Goal: Information Seeking & Learning: Learn about a topic

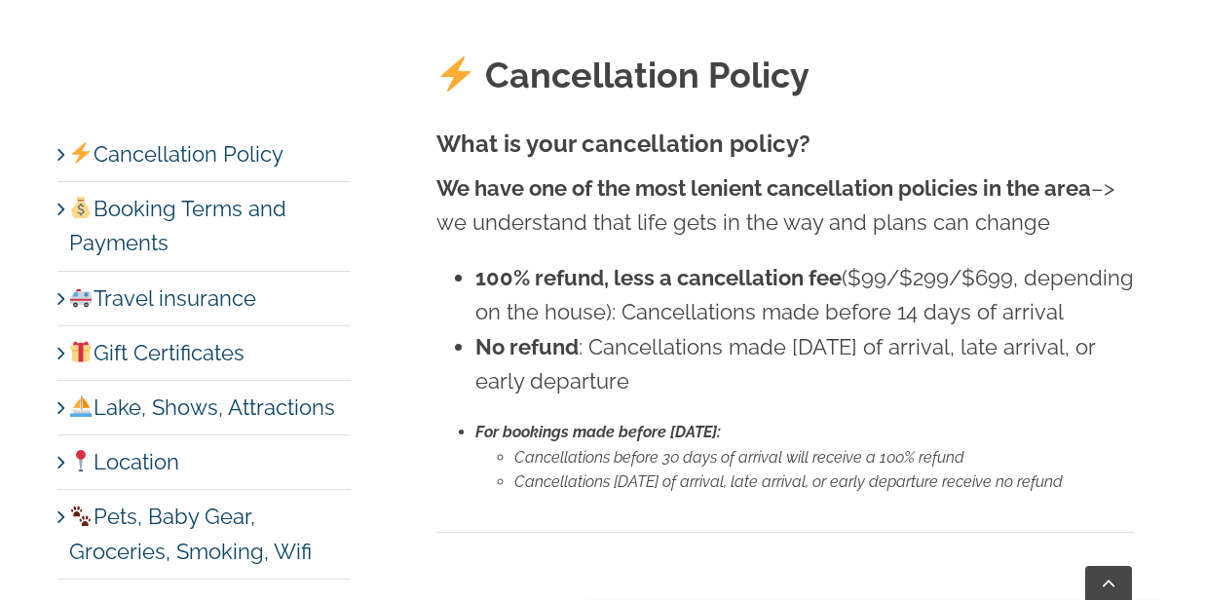
scroll to position [657, 0]
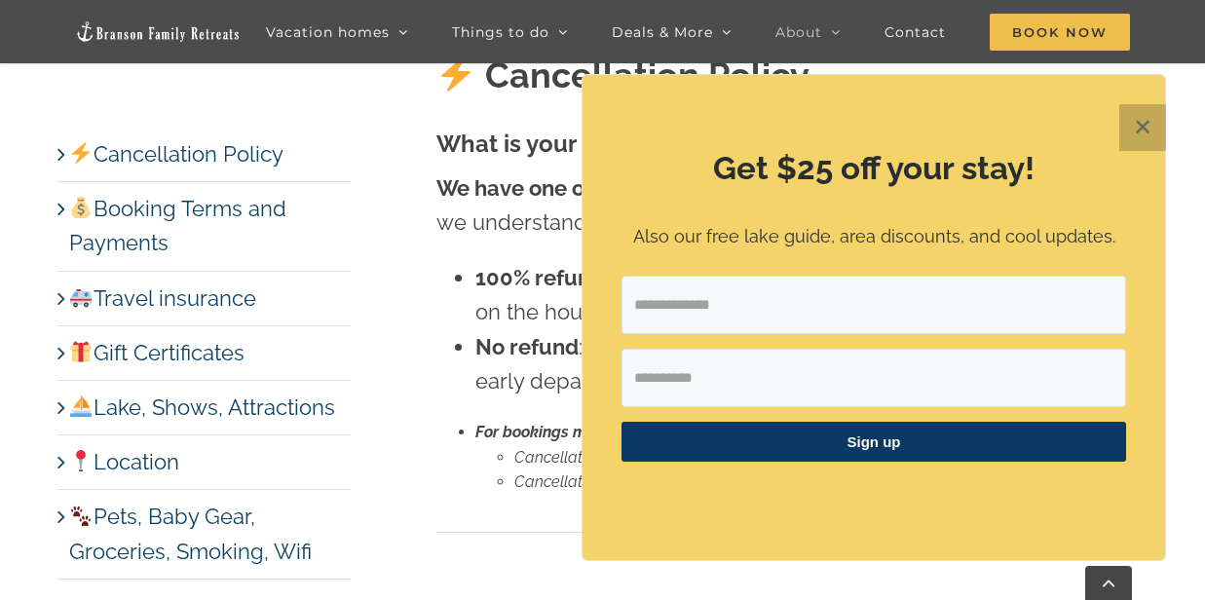
click at [1140, 120] on button "✕" at bounding box center [1143, 127] width 47 height 47
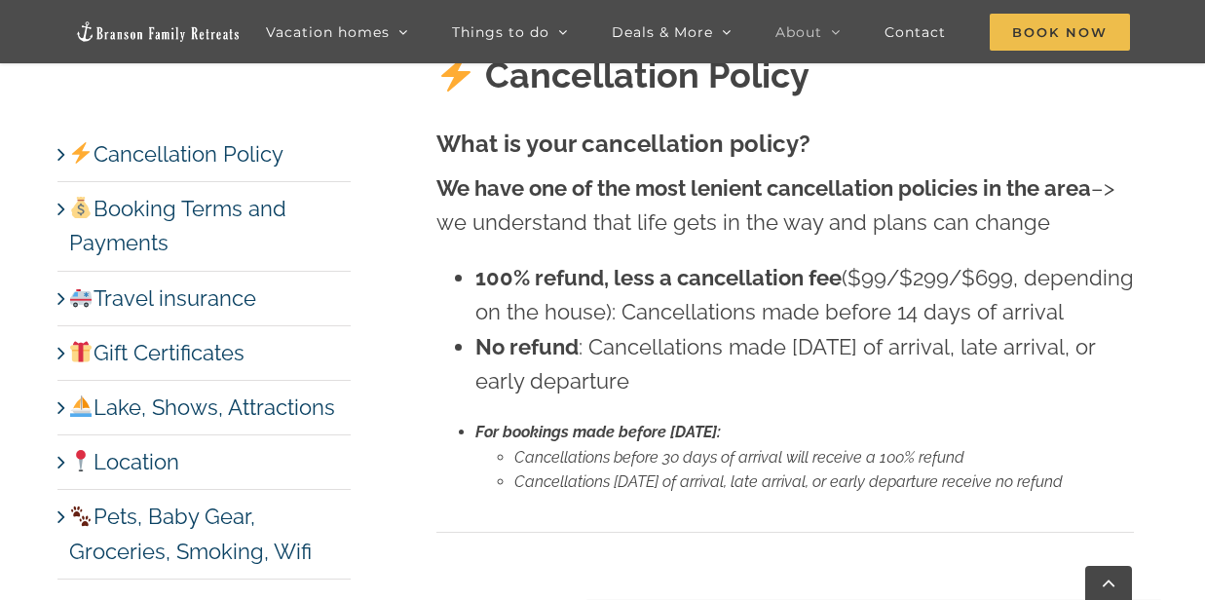
click at [183, 149] on link "Cancellation Policy" at bounding box center [176, 153] width 214 height 25
click at [195, 207] on link "Booking Terms and Payments" at bounding box center [177, 225] width 217 height 59
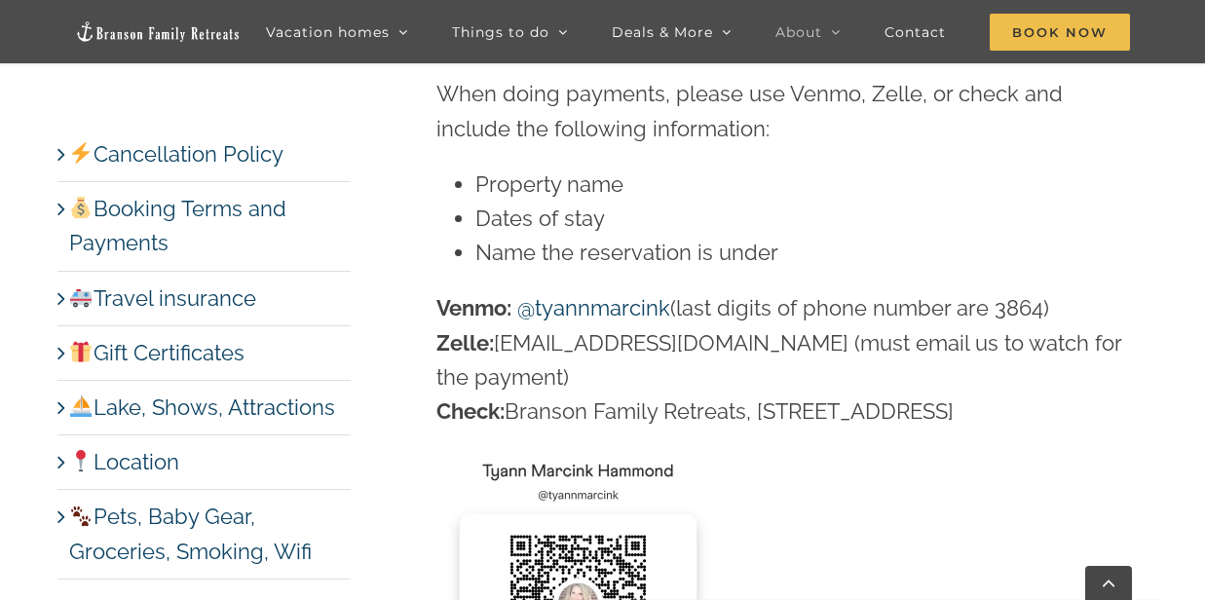
scroll to position [3392, 0]
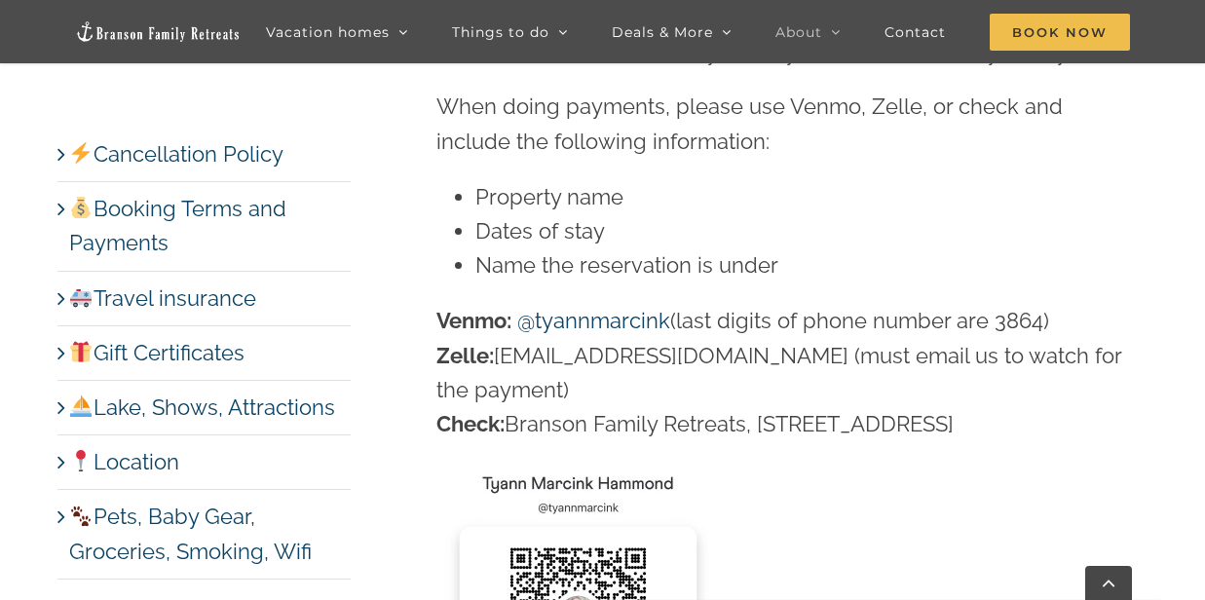
click at [216, 150] on link "Cancellation Policy" at bounding box center [176, 153] width 214 height 25
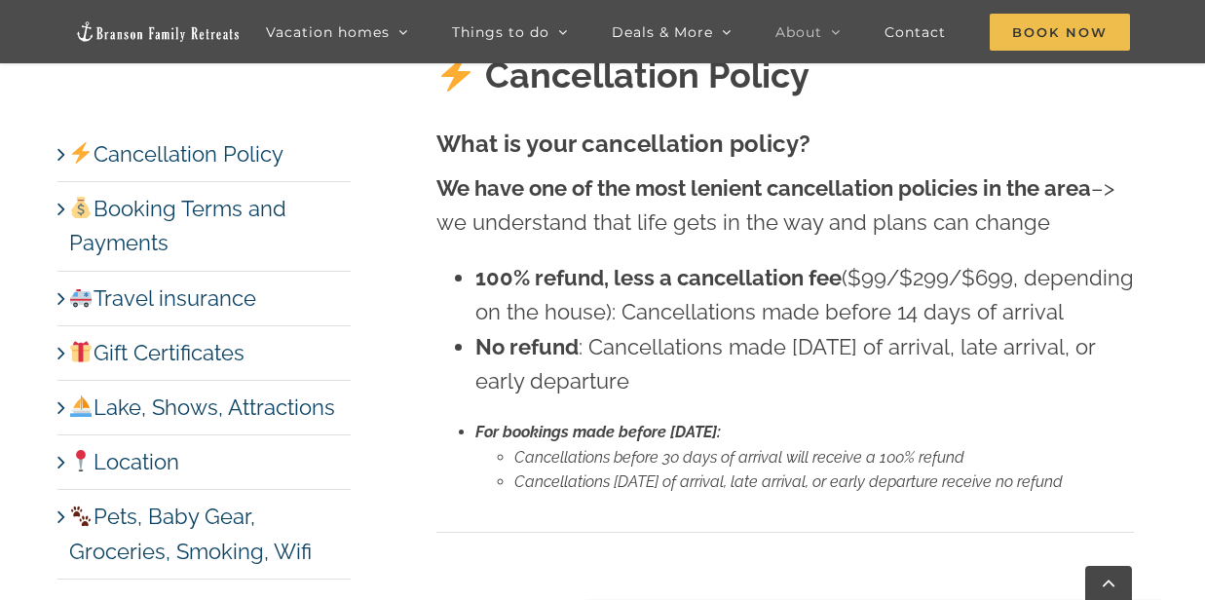
click at [226, 211] on link "Booking Terms and Payments" at bounding box center [177, 225] width 217 height 59
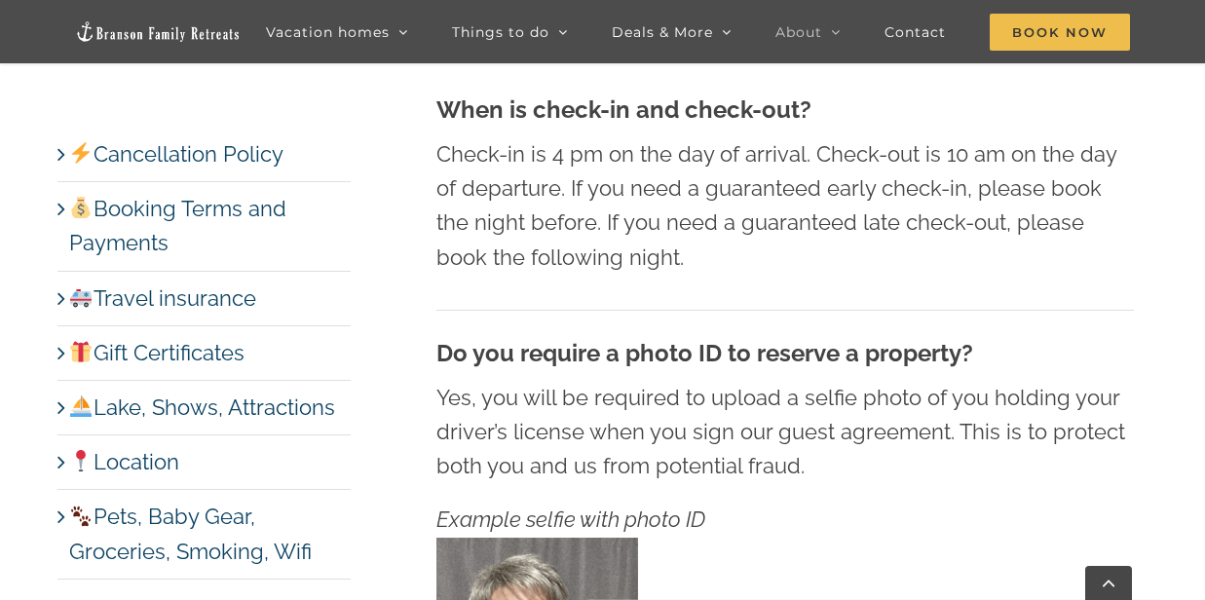
click at [302, 404] on link "Lake, Shows, Attractions" at bounding box center [202, 407] width 266 height 25
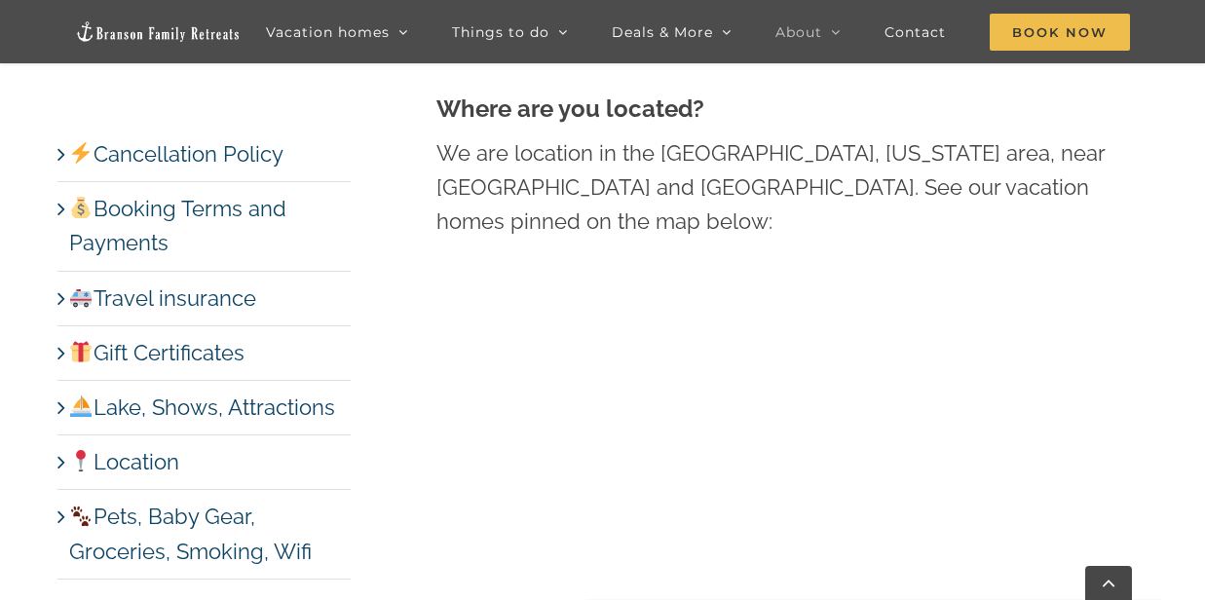
scroll to position [8677, 0]
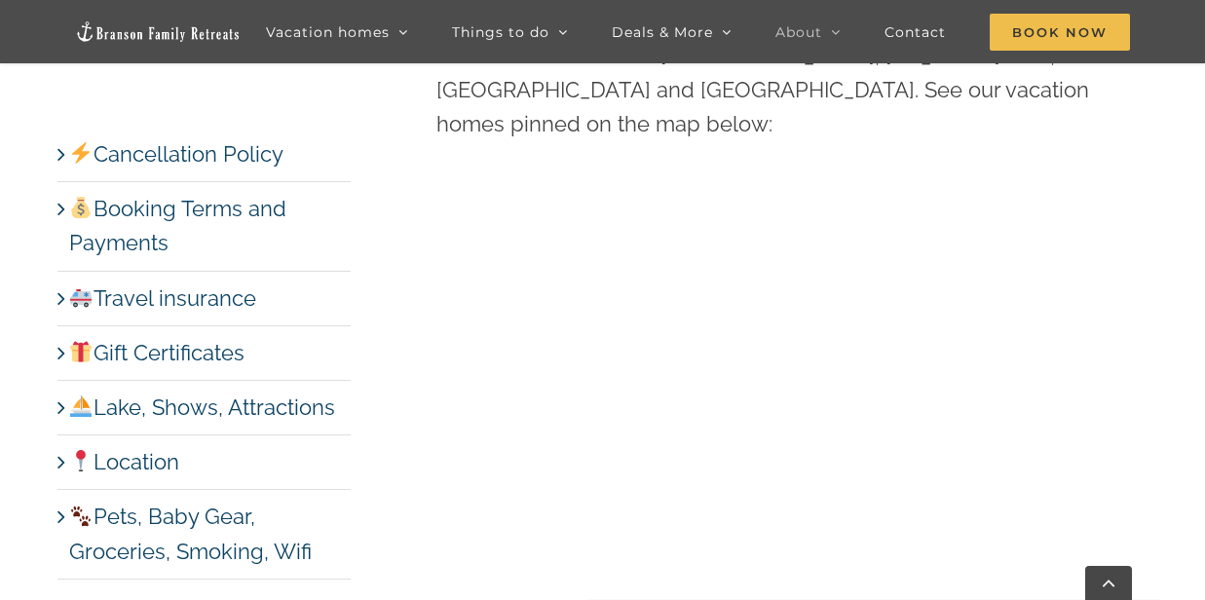
click at [285, 403] on link "Lake, Shows, Attractions" at bounding box center [202, 407] width 266 height 25
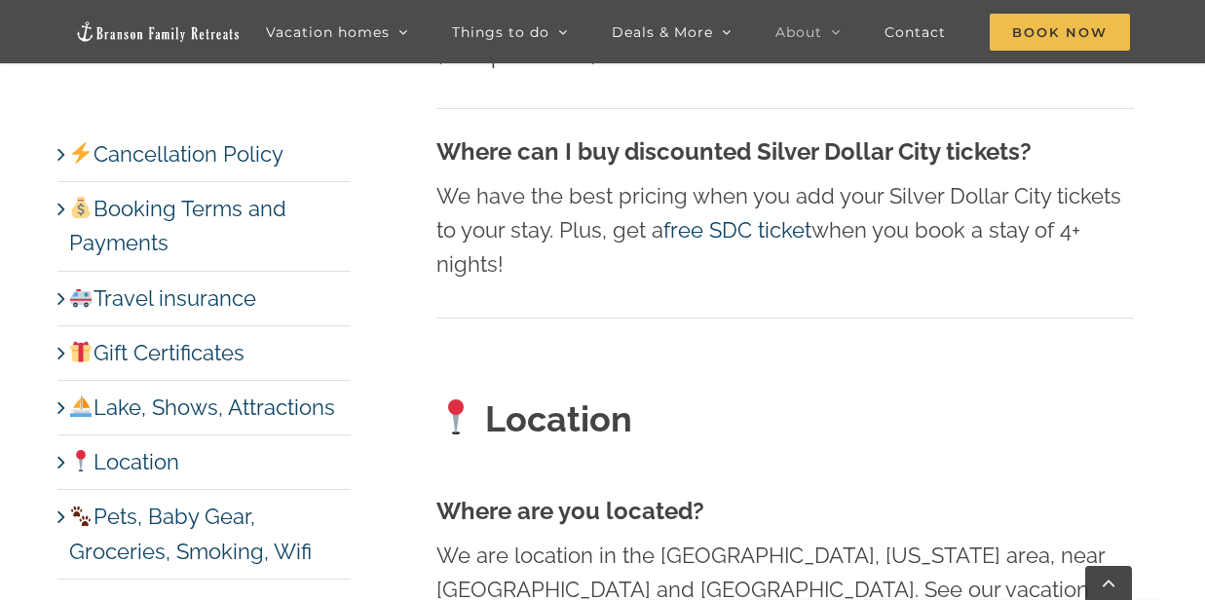
scroll to position [8190, 0]
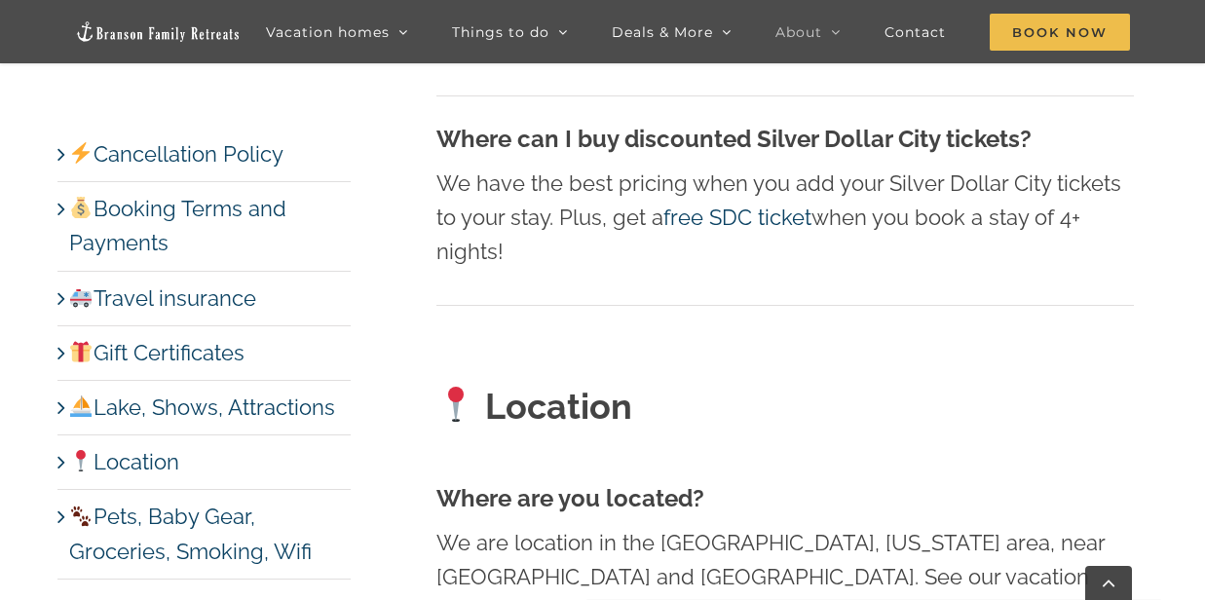
click at [148, 547] on link "Pets, Baby Gear, Groceries, Smoking, Wifi" at bounding box center [190, 533] width 243 height 59
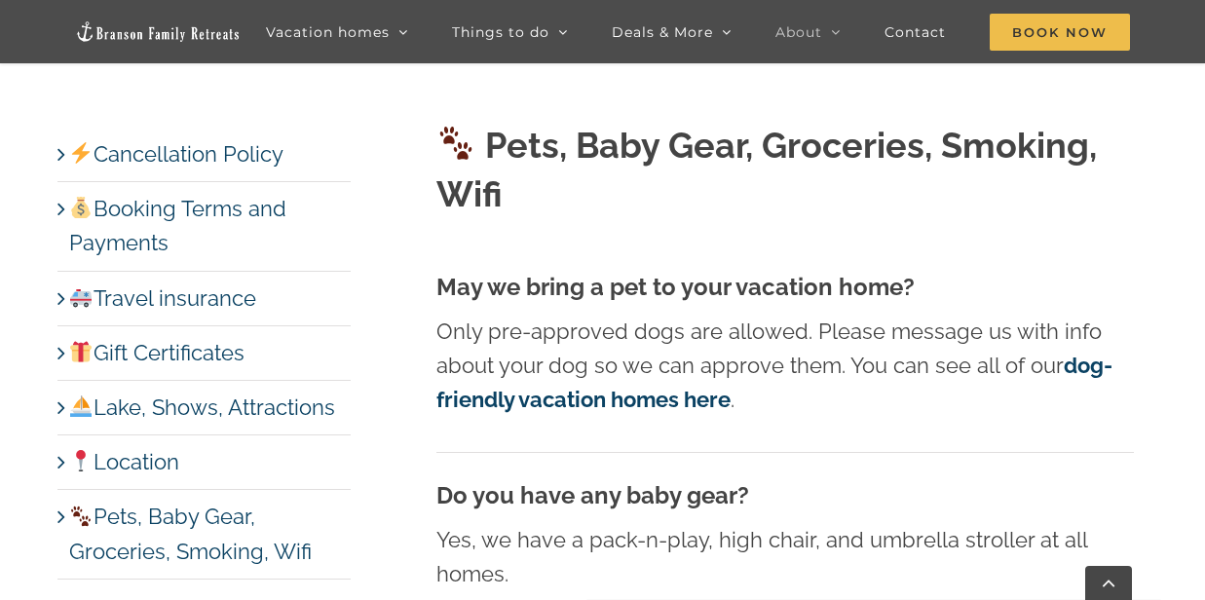
drag, startPoint x: 323, startPoint y: 285, endPoint x: 313, endPoint y: 512, distance: 226.3
click at [313, 512] on ul "Cancellation Policy Booking Terms and Payments Travel insurance Gift Certificat…" at bounding box center [203, 358] width 293 height 442
click at [311, 505] on li "Pets, Baby Gear, Groceries, Smoking, Wifi" at bounding box center [203, 534] width 293 height 89
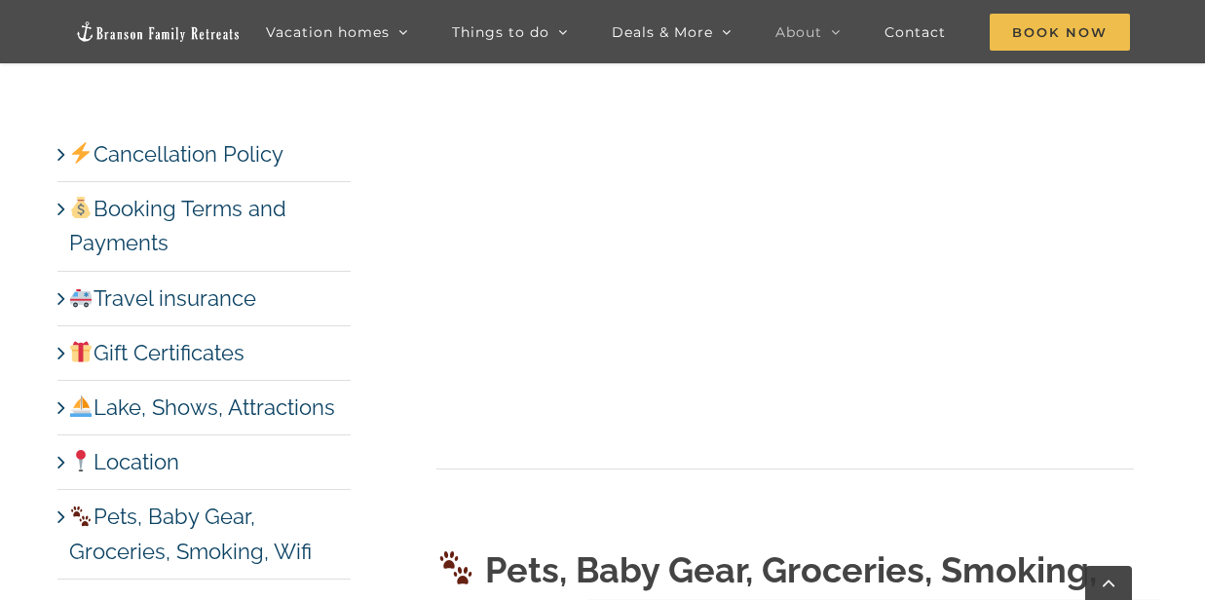
scroll to position [8703, 0]
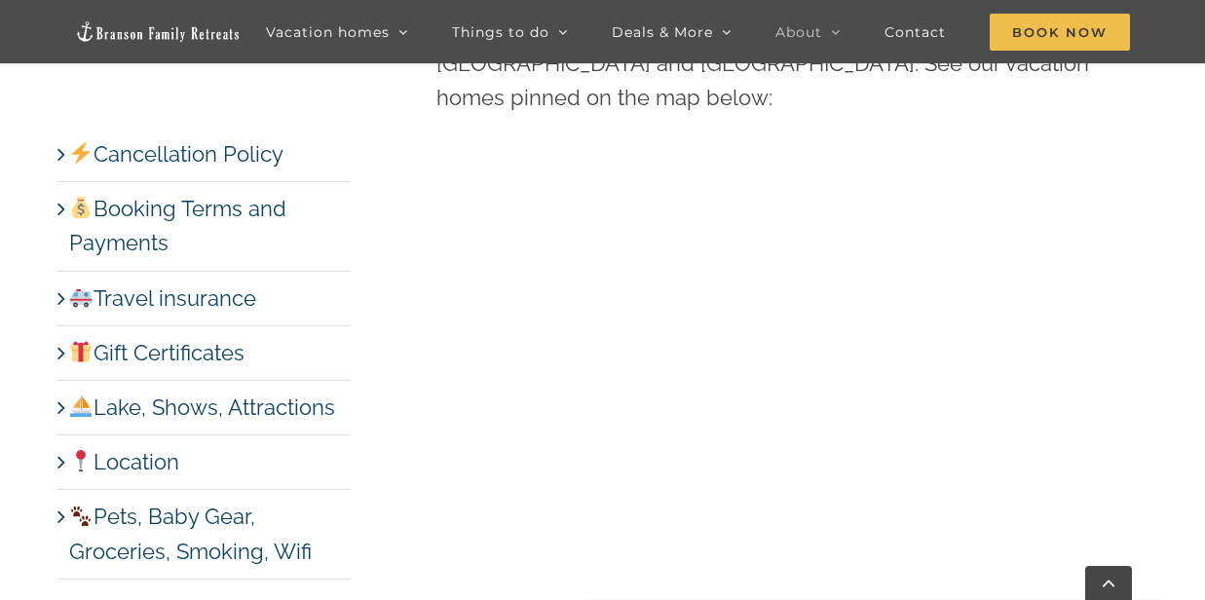
click at [169, 148] on link "Cancellation Policy" at bounding box center [176, 153] width 214 height 25
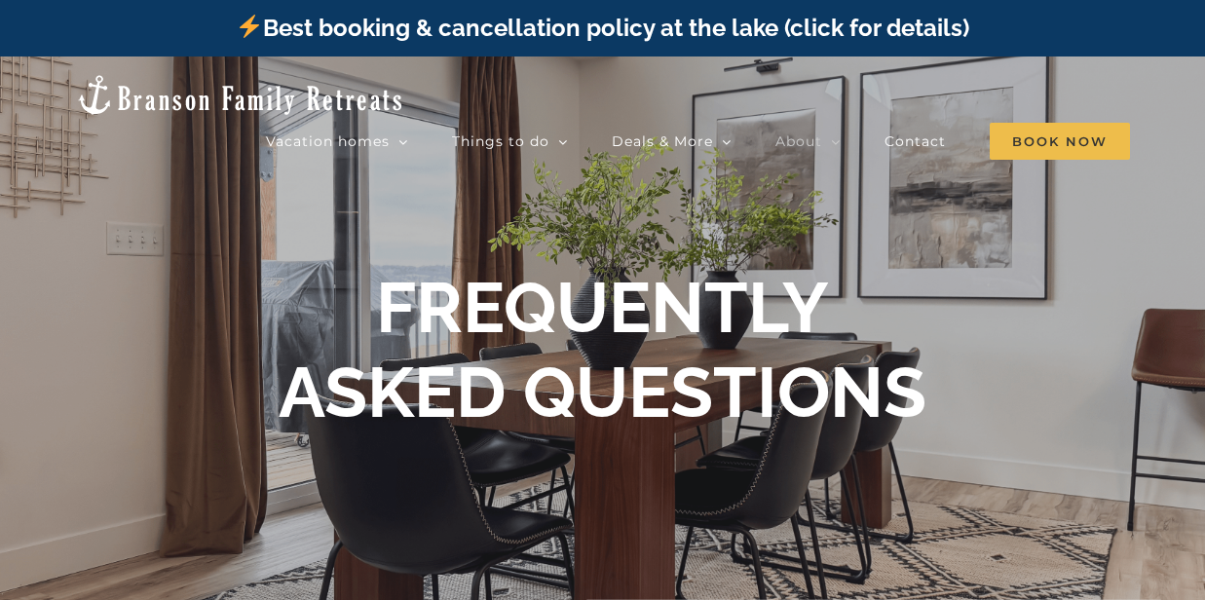
click at [306, 239] on div at bounding box center [602, 357] width 1205 height 600
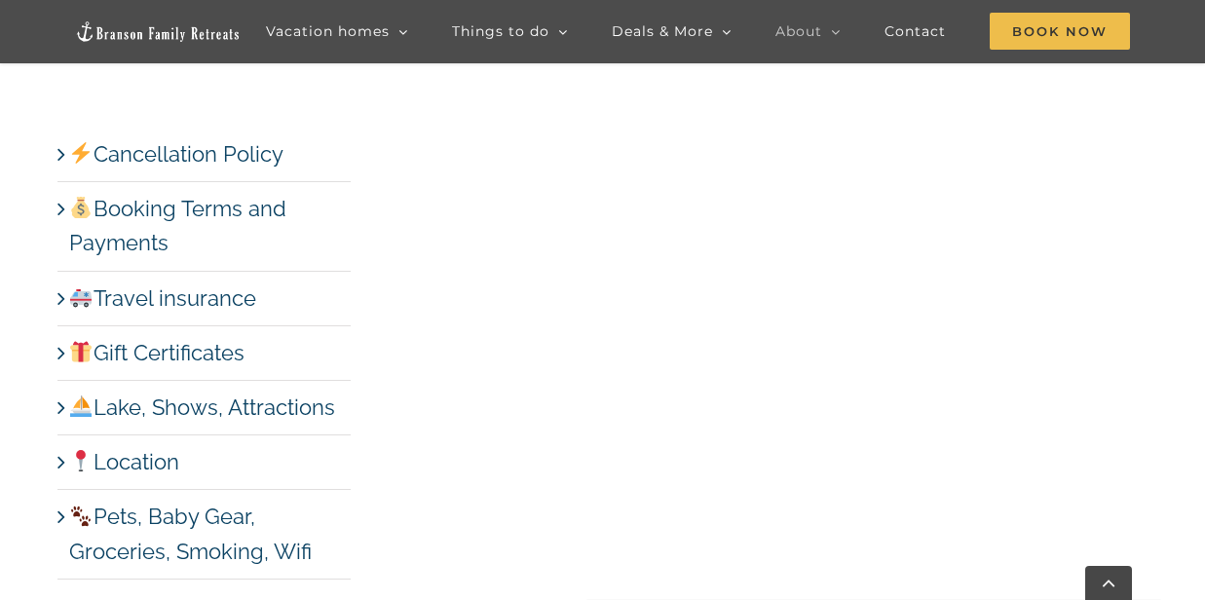
scroll to position [8703, 0]
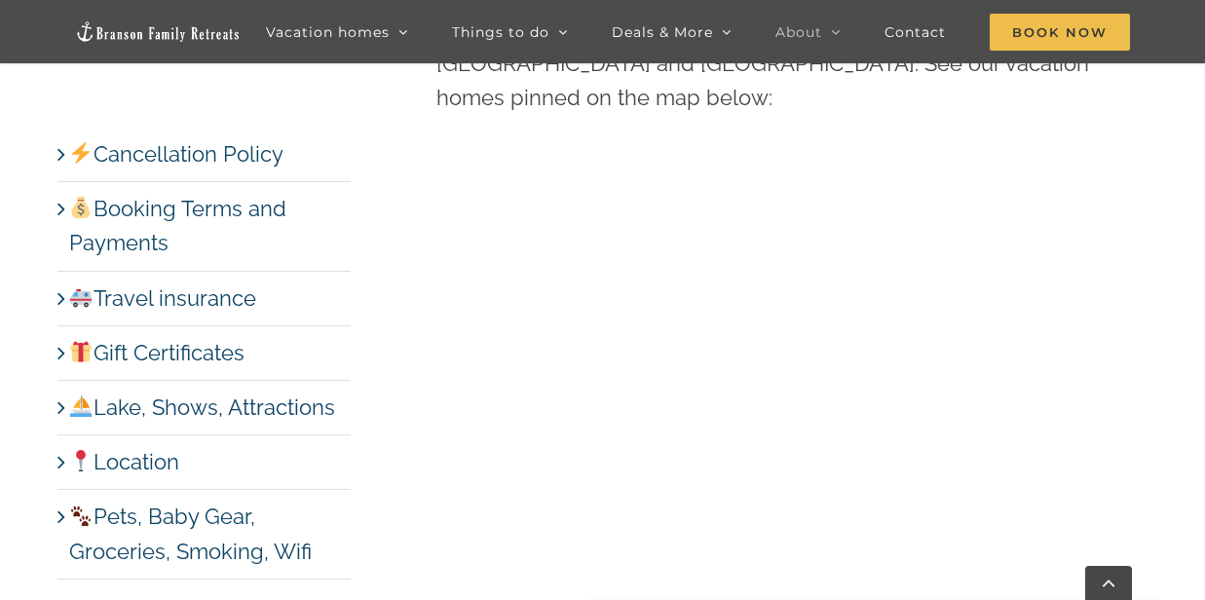
scroll to position [8190, 0]
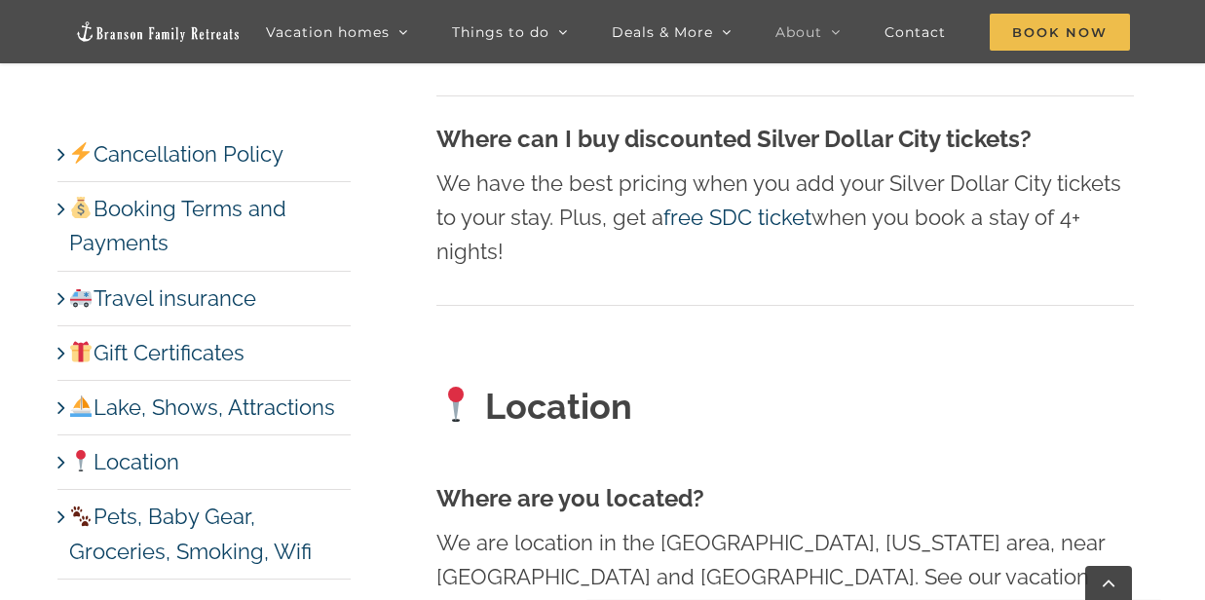
scroll to position [1248, 0]
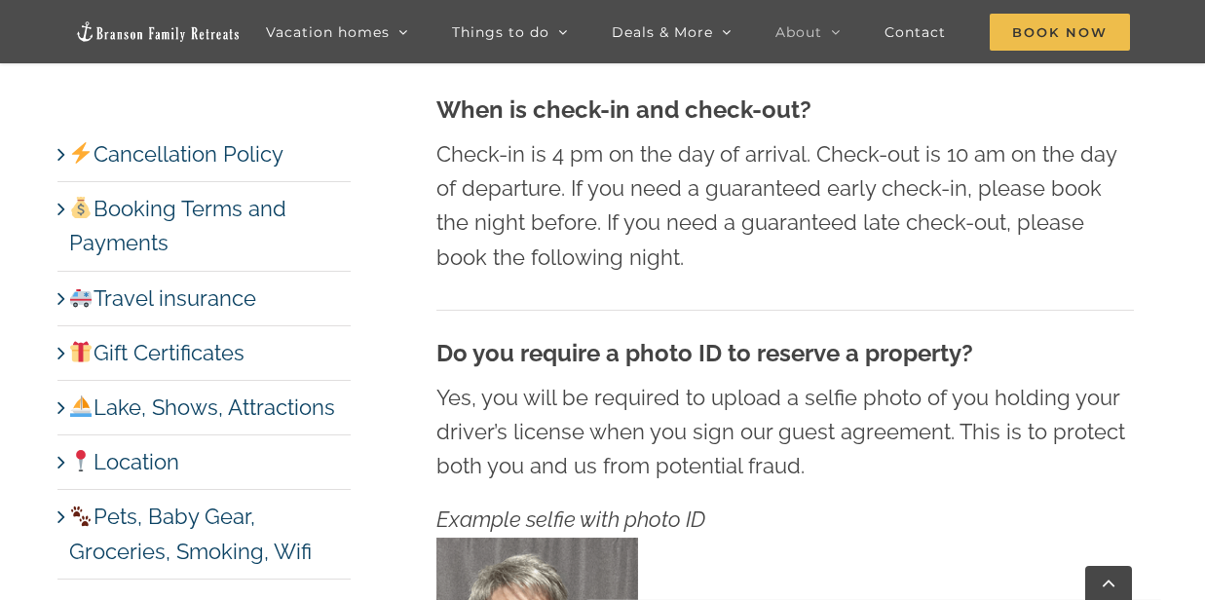
scroll to position [657, 0]
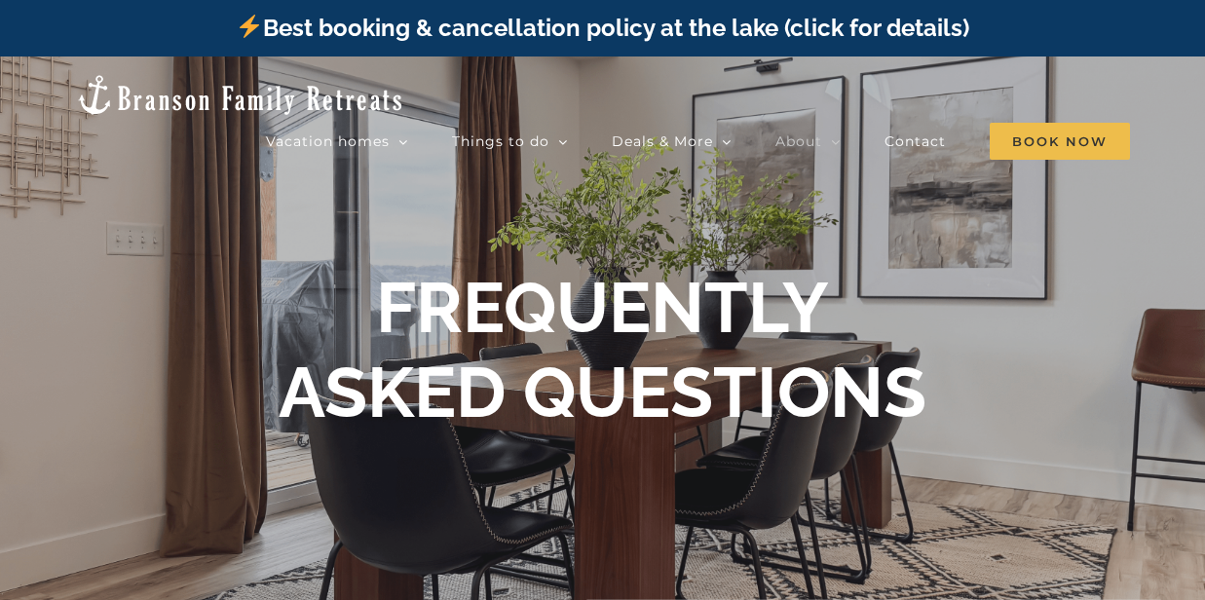
scroll to position [657, 0]
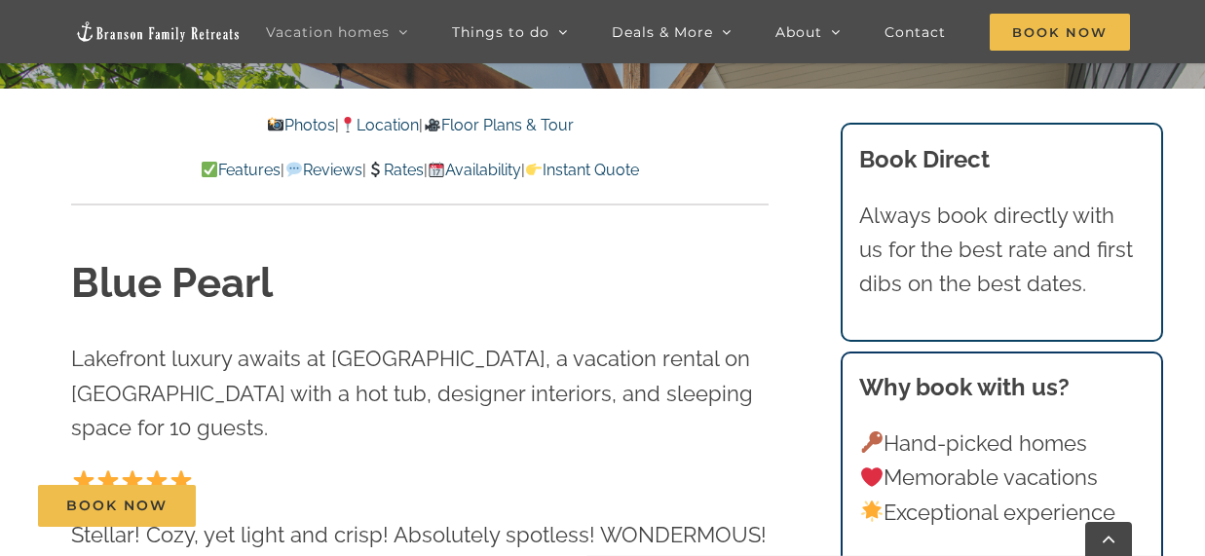
scroll to position [501, 0]
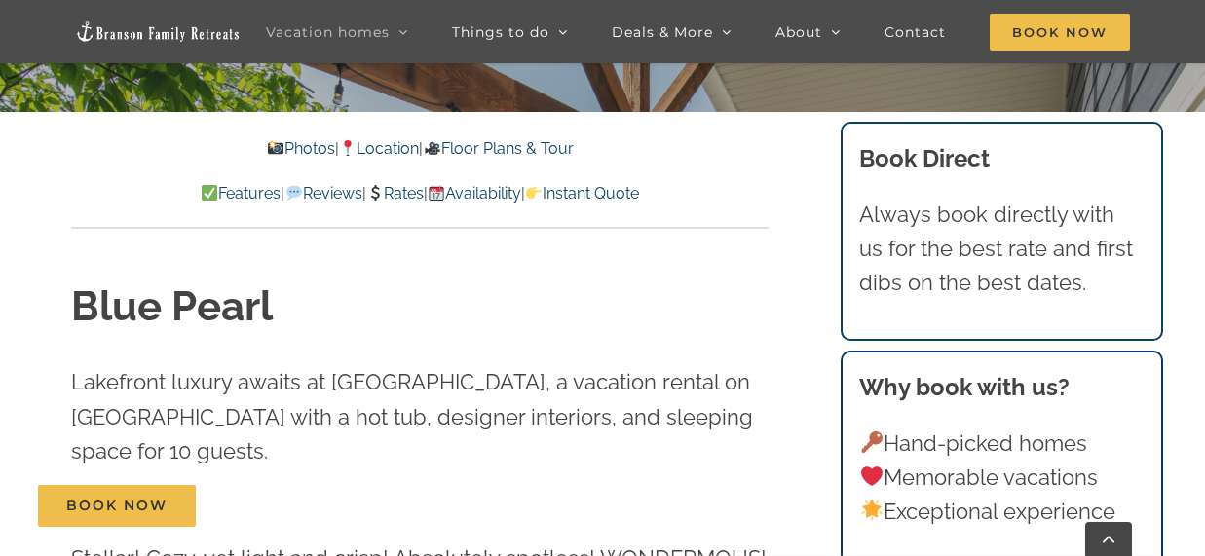
click at [283, 142] on link "Photos" at bounding box center [301, 148] width 68 height 19
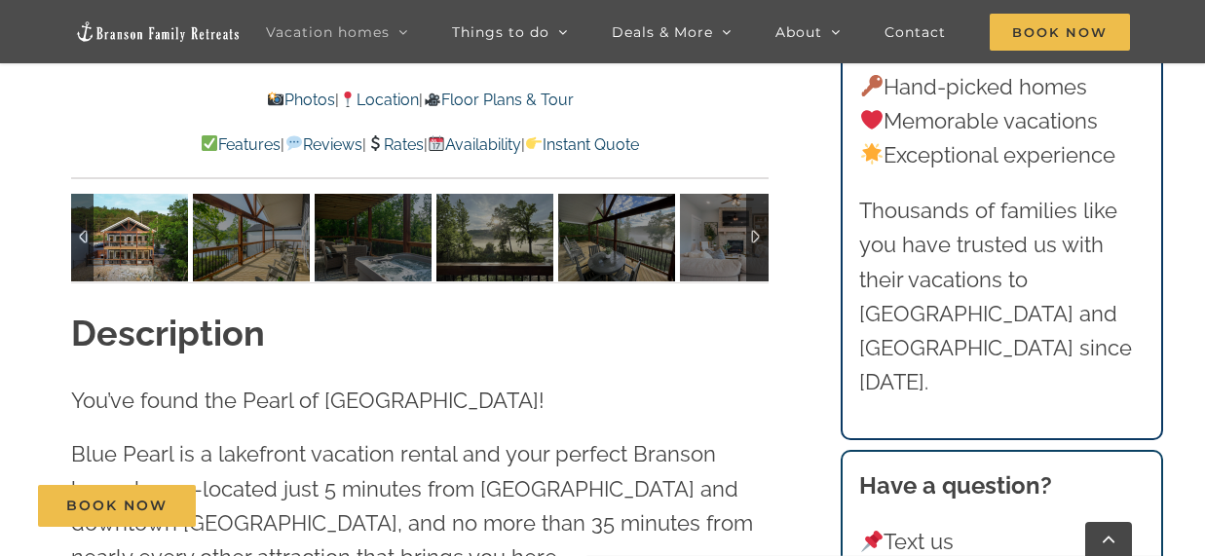
scroll to position [1573, 0]
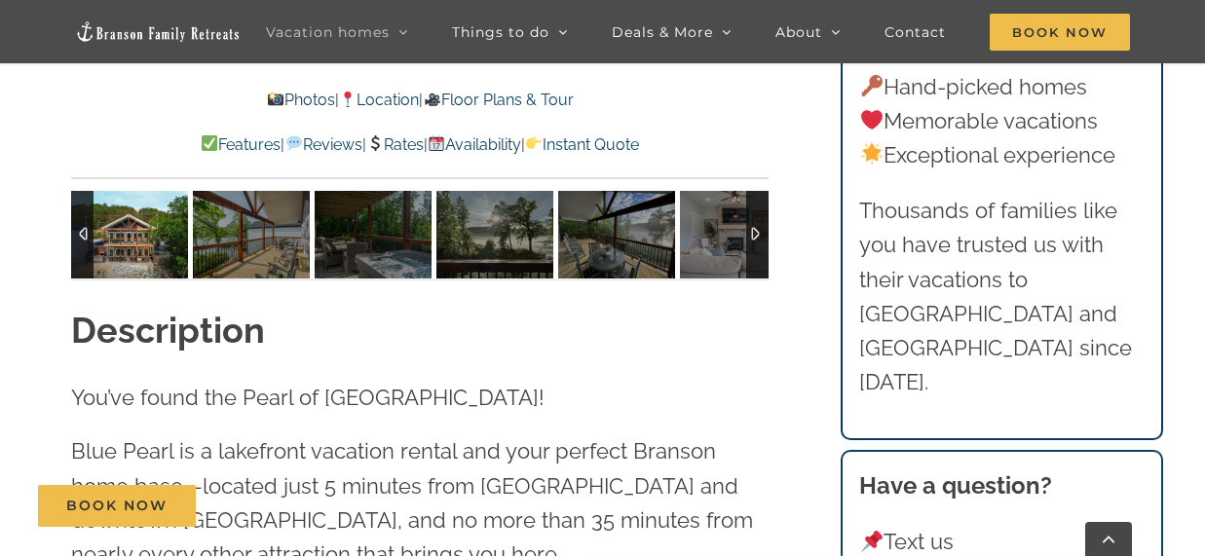
click at [127, 271] on img at bounding box center [129, 235] width 117 height 88
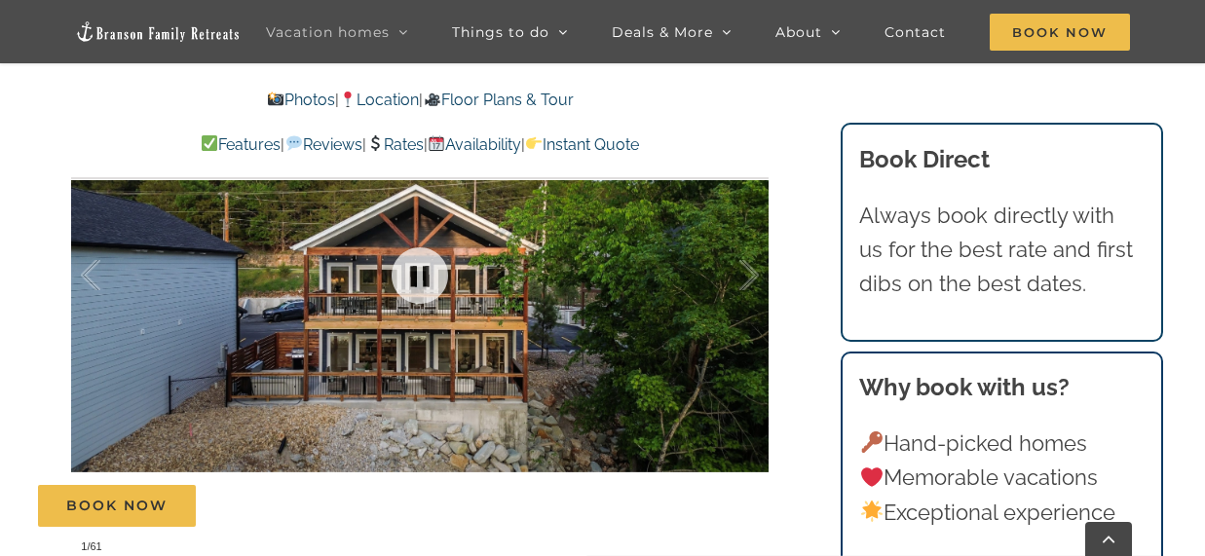
scroll to position [1183, 0]
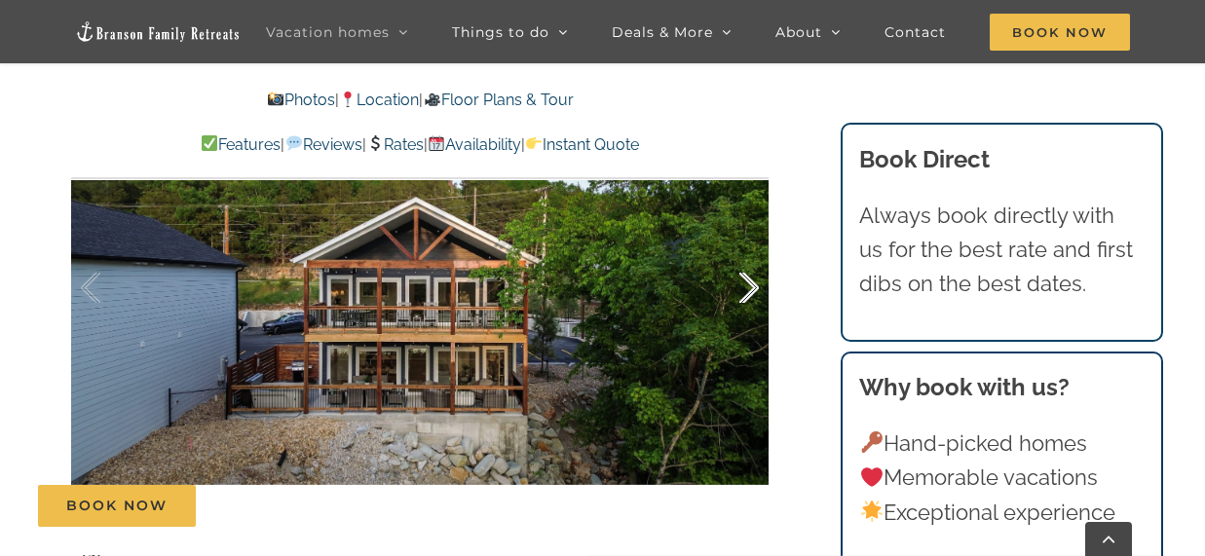
click at [748, 314] on div at bounding box center [729, 288] width 60 height 121
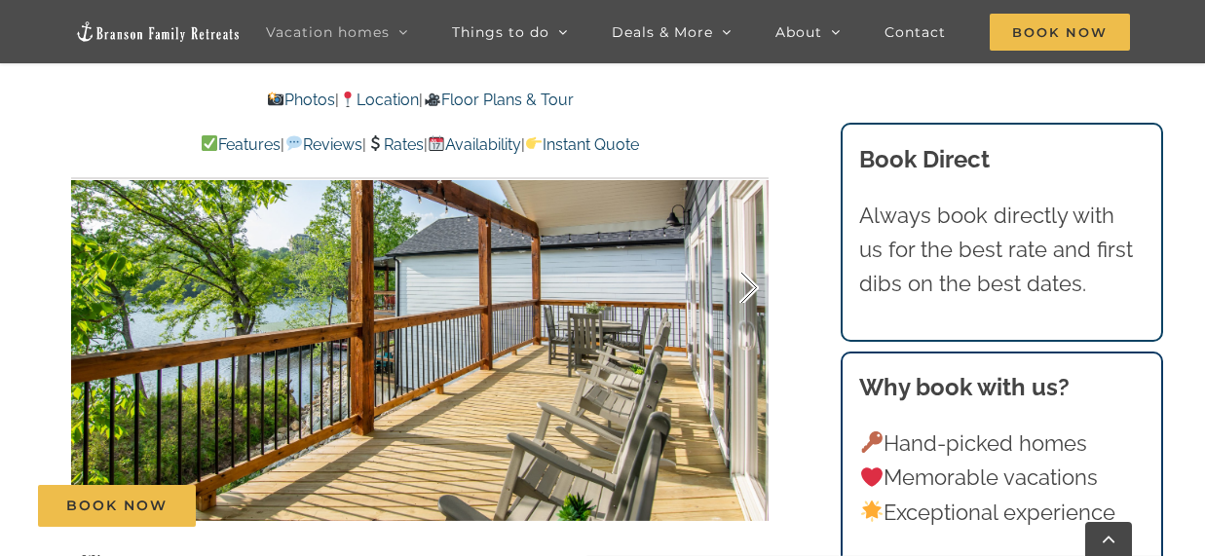
click at [748, 322] on div at bounding box center [729, 288] width 60 height 121
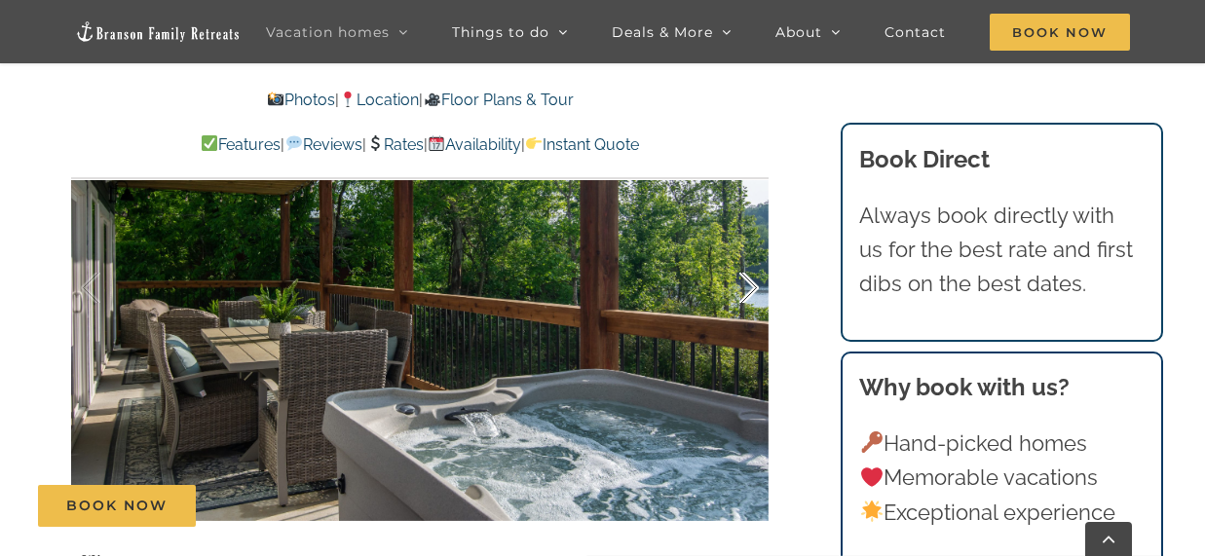
click at [750, 323] on div at bounding box center [729, 288] width 60 height 121
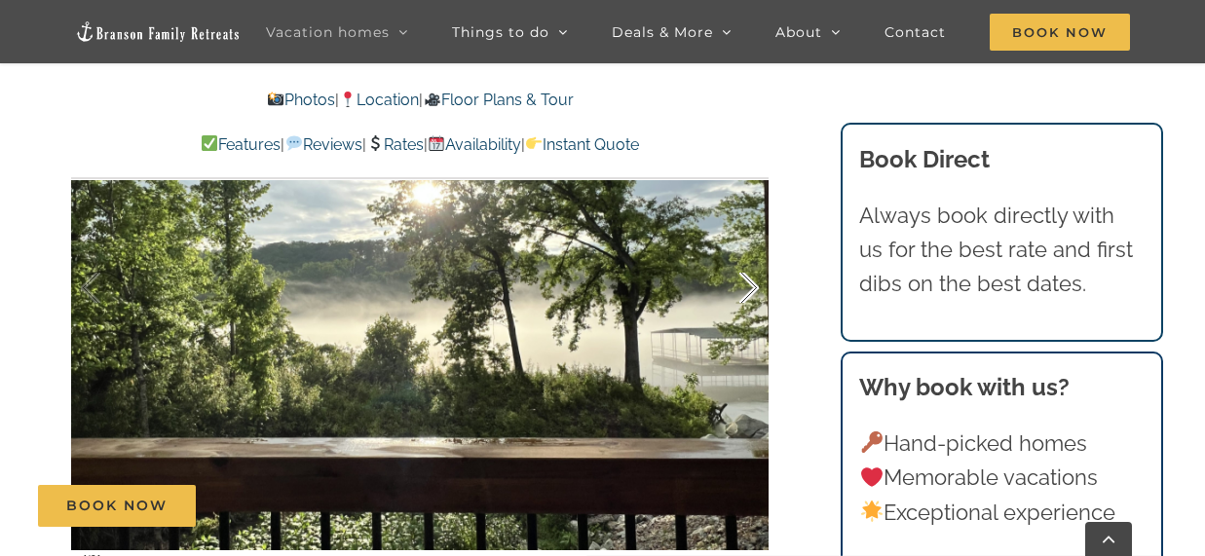
click at [749, 322] on div at bounding box center [729, 288] width 60 height 121
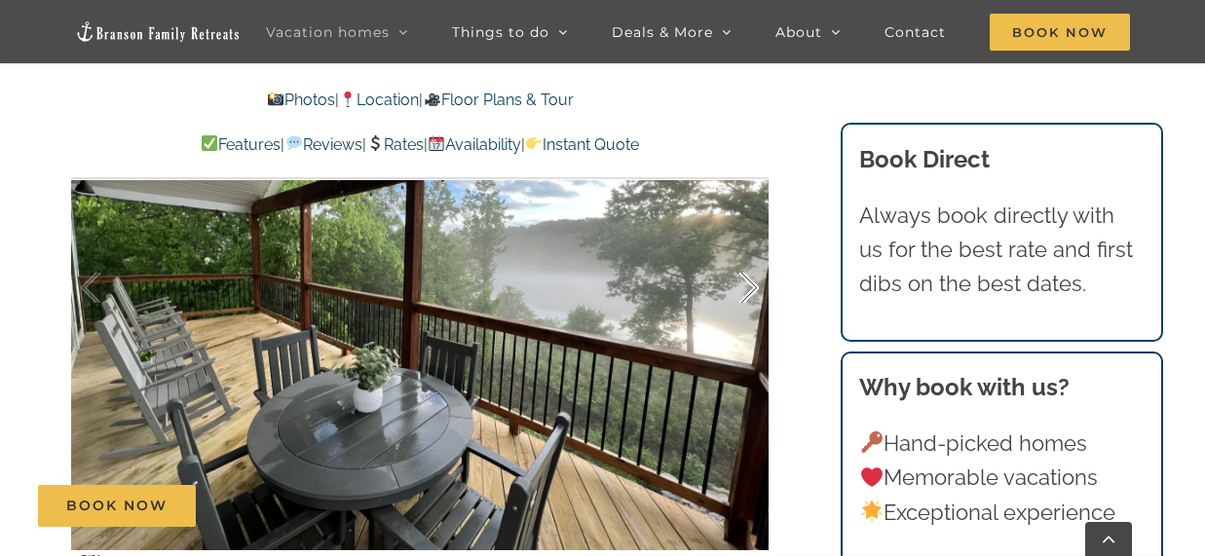
click at [749, 322] on div at bounding box center [729, 288] width 60 height 121
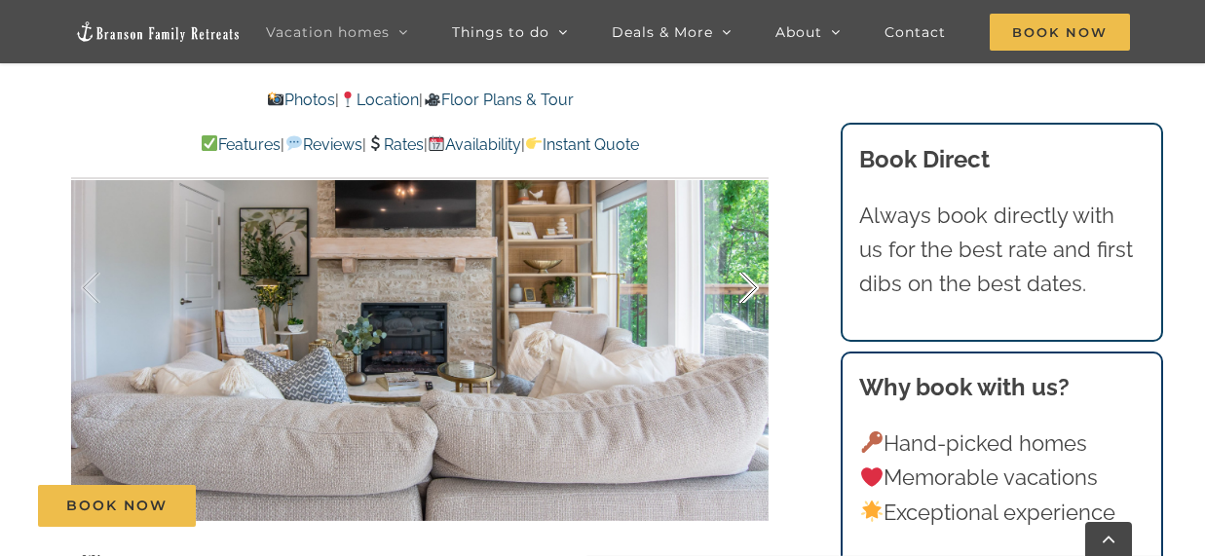
click at [749, 322] on div at bounding box center [729, 288] width 60 height 121
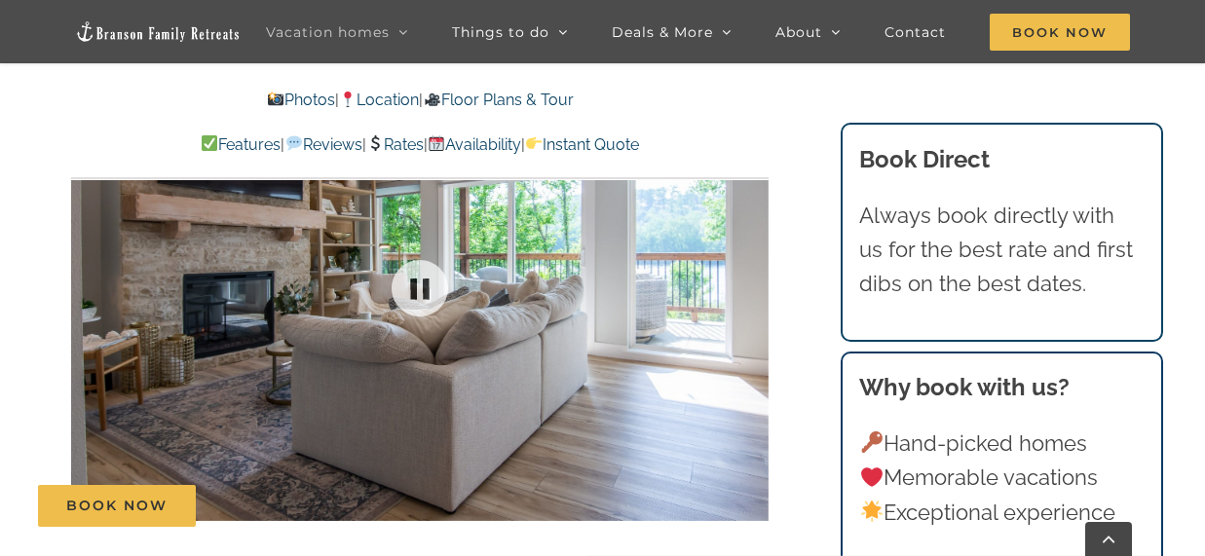
click at [749, 322] on div at bounding box center [420, 288] width 698 height 573
click at [748, 315] on div at bounding box center [729, 288] width 60 height 121
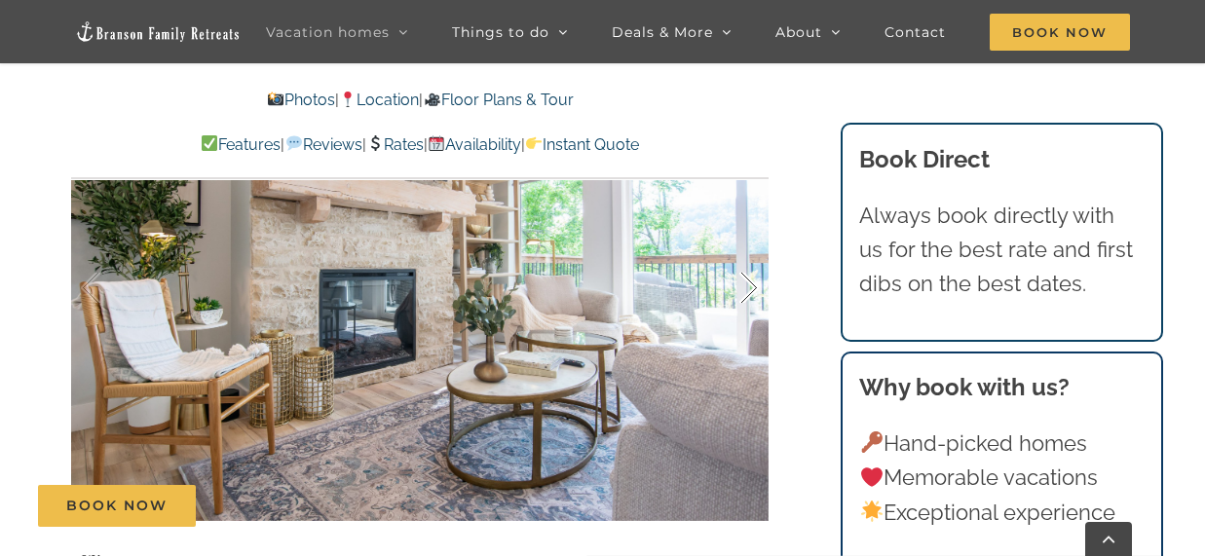
click at [748, 315] on div at bounding box center [729, 288] width 60 height 121
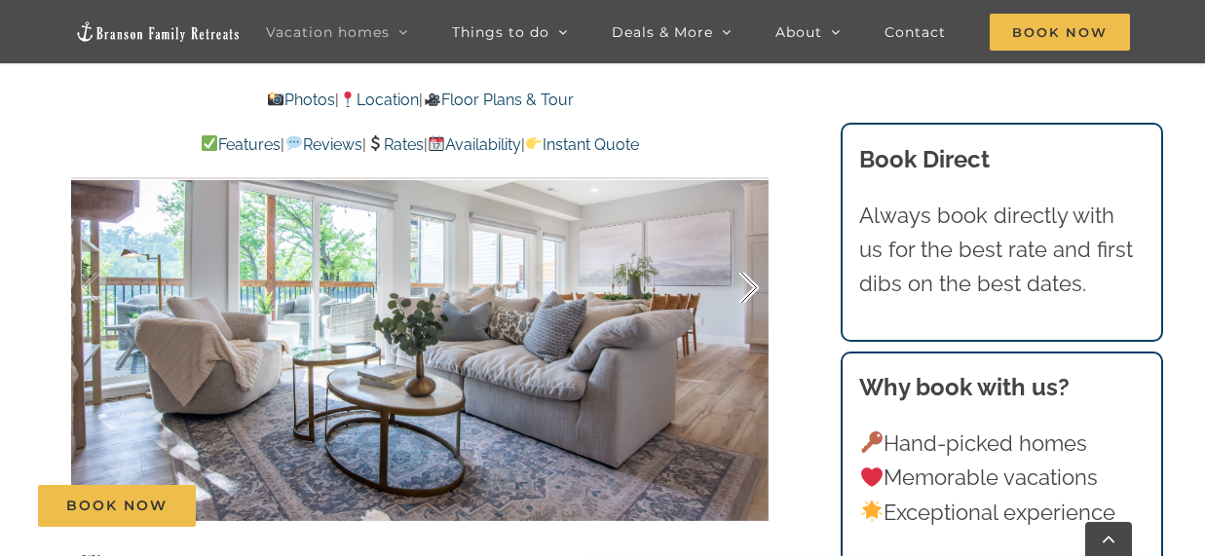
click at [748, 318] on div at bounding box center [729, 288] width 60 height 121
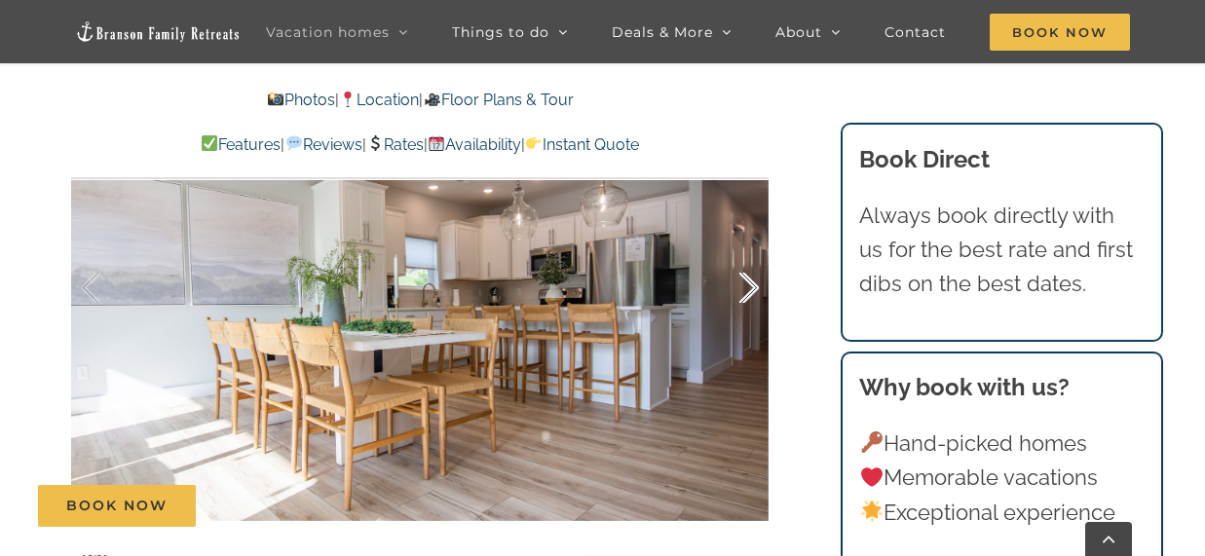
click at [749, 320] on div at bounding box center [729, 288] width 60 height 121
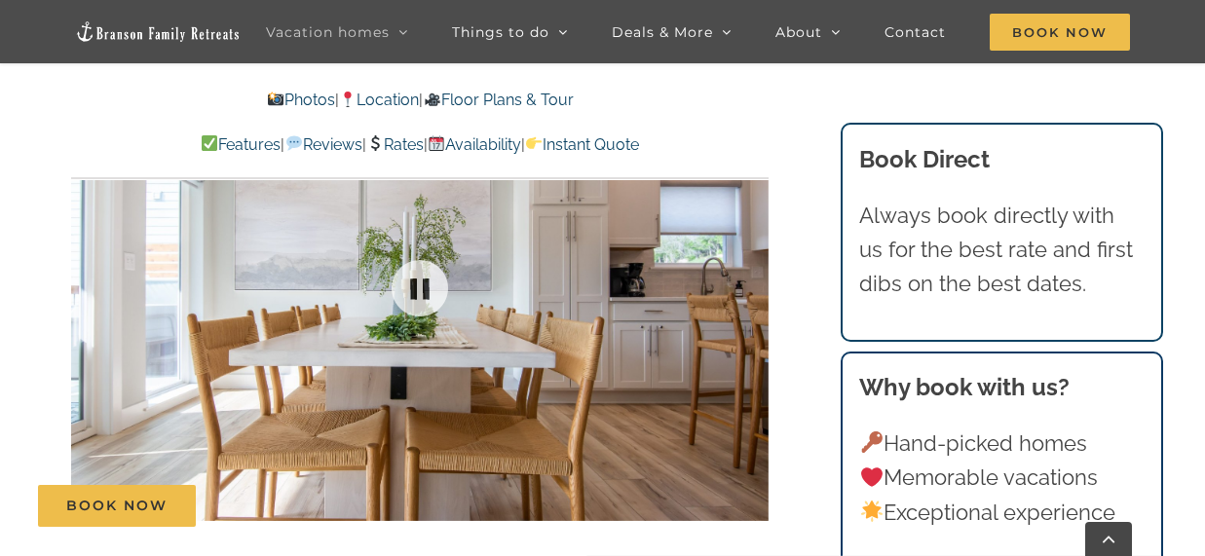
click at [749, 320] on div at bounding box center [420, 288] width 698 height 573
click at [756, 317] on div at bounding box center [729, 288] width 60 height 121
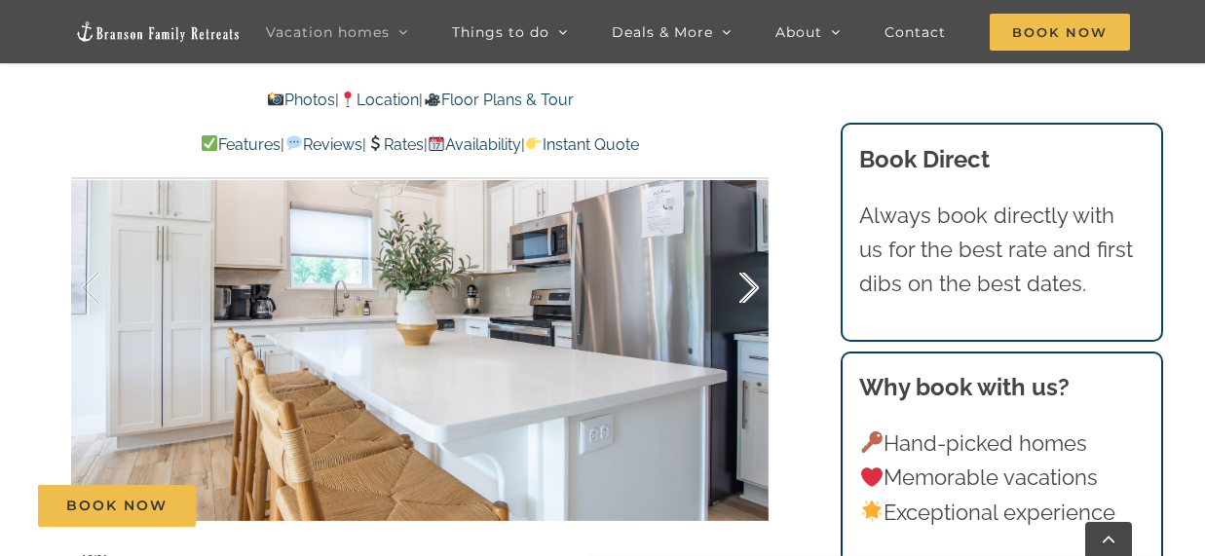
click at [750, 317] on div at bounding box center [729, 288] width 60 height 121
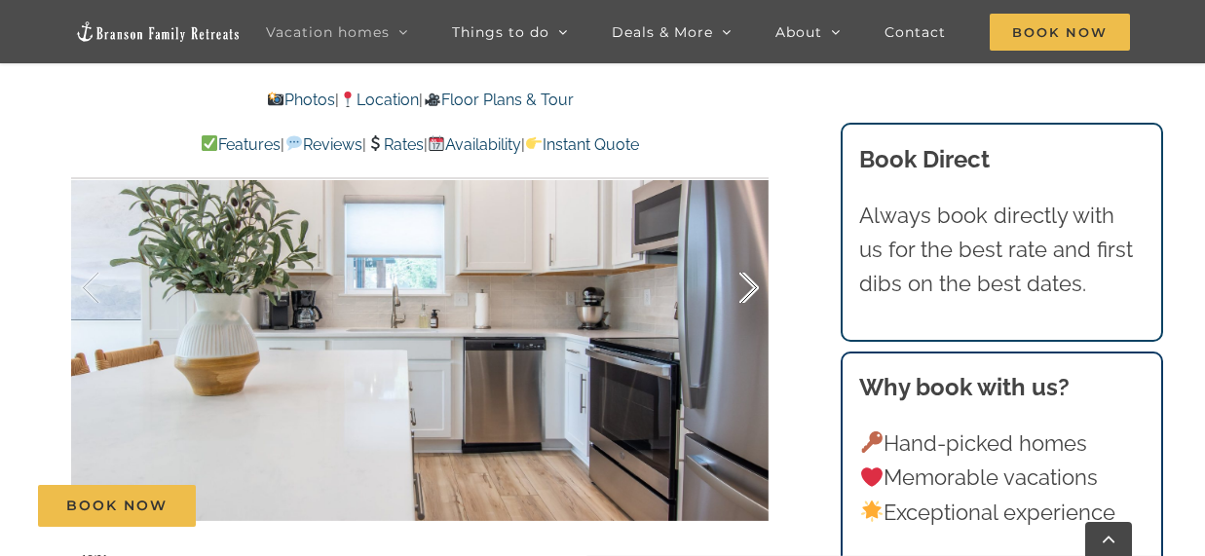
click at [750, 317] on div at bounding box center [729, 288] width 60 height 121
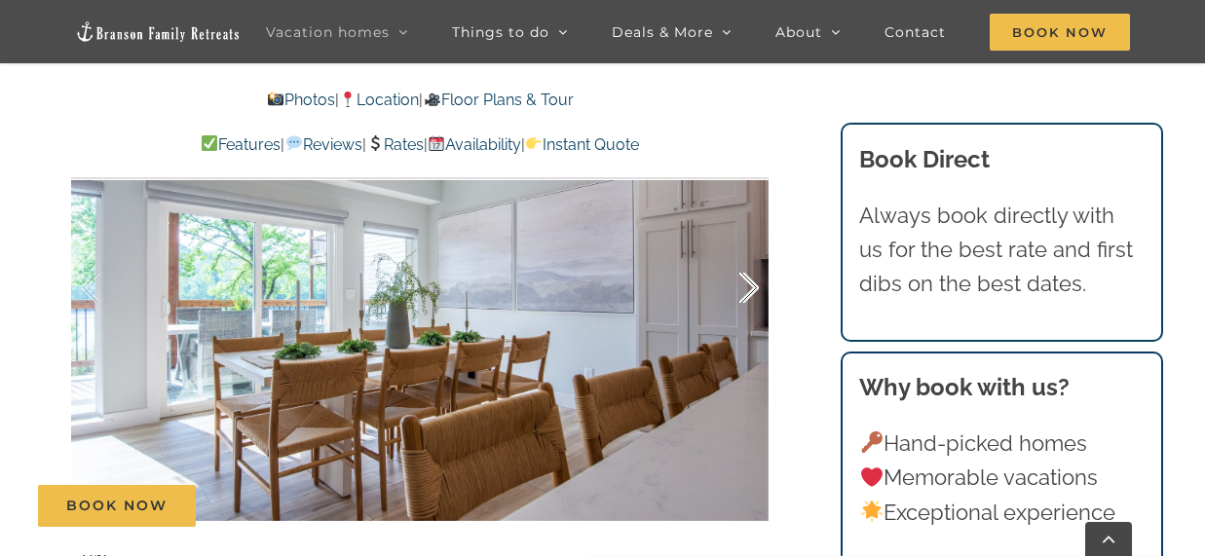
click at [750, 317] on div at bounding box center [729, 288] width 60 height 121
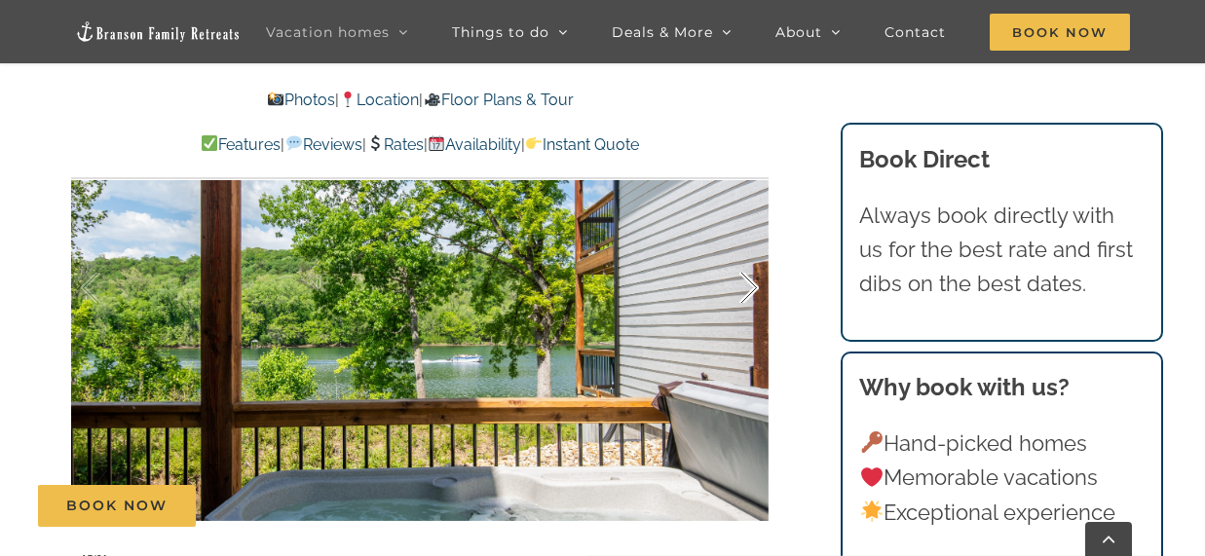
click at [749, 318] on div at bounding box center [729, 288] width 60 height 121
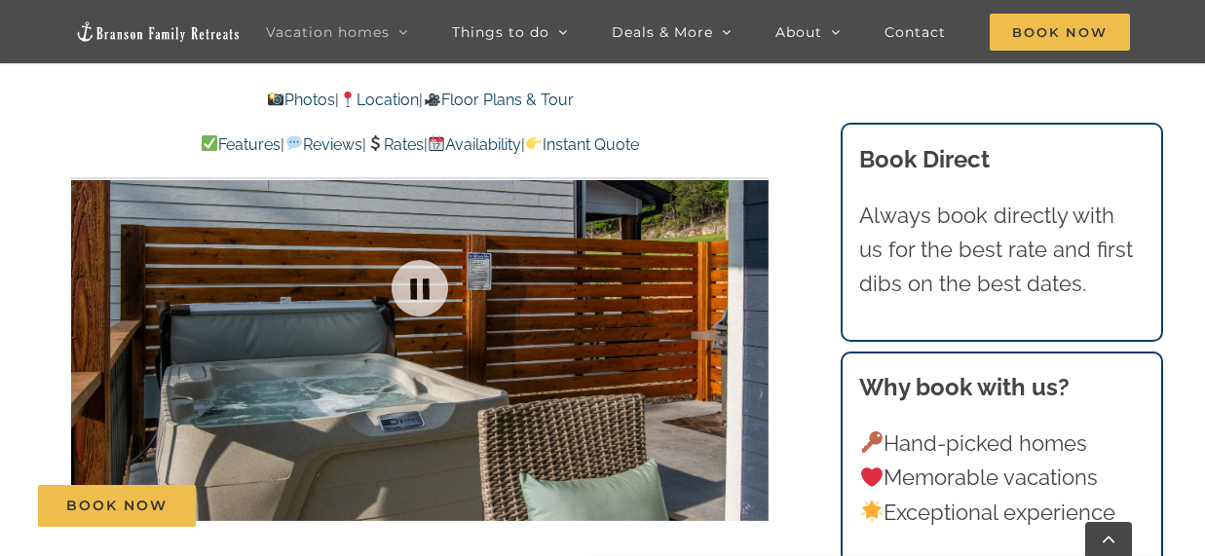
click at [749, 318] on div at bounding box center [420, 288] width 698 height 573
click at [750, 317] on div at bounding box center [729, 288] width 60 height 121
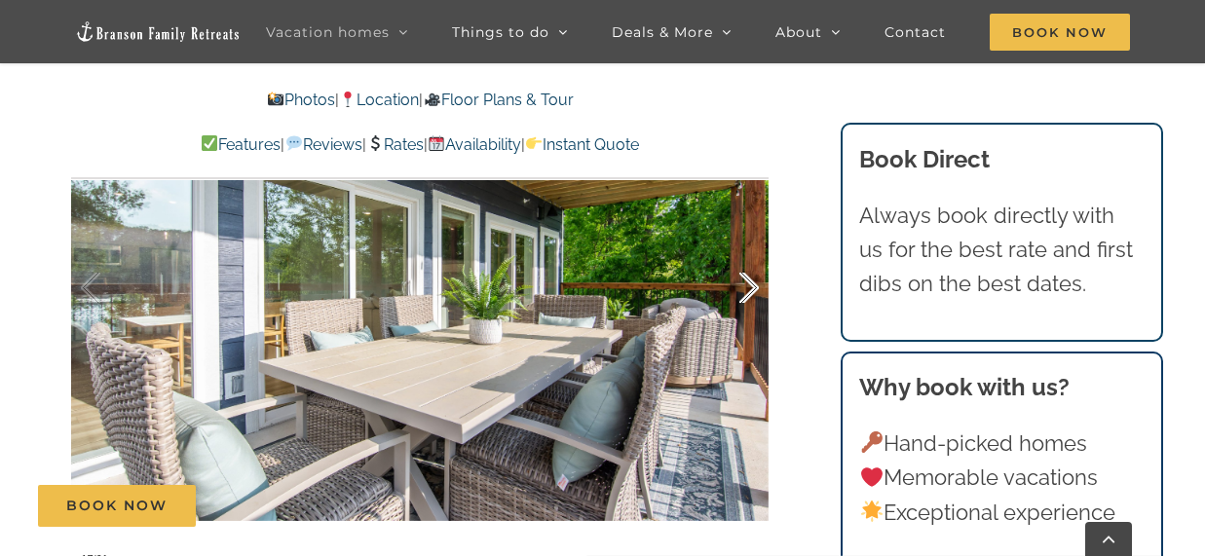
click at [754, 321] on div at bounding box center [729, 288] width 60 height 121
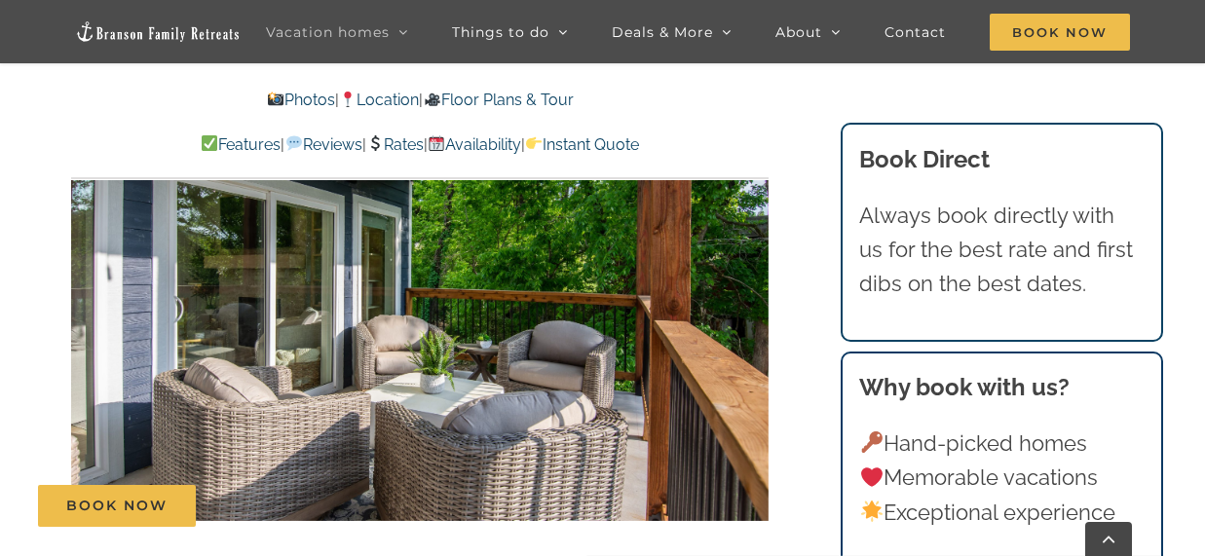
click at [757, 321] on div at bounding box center [787, 288] width 60 height 121
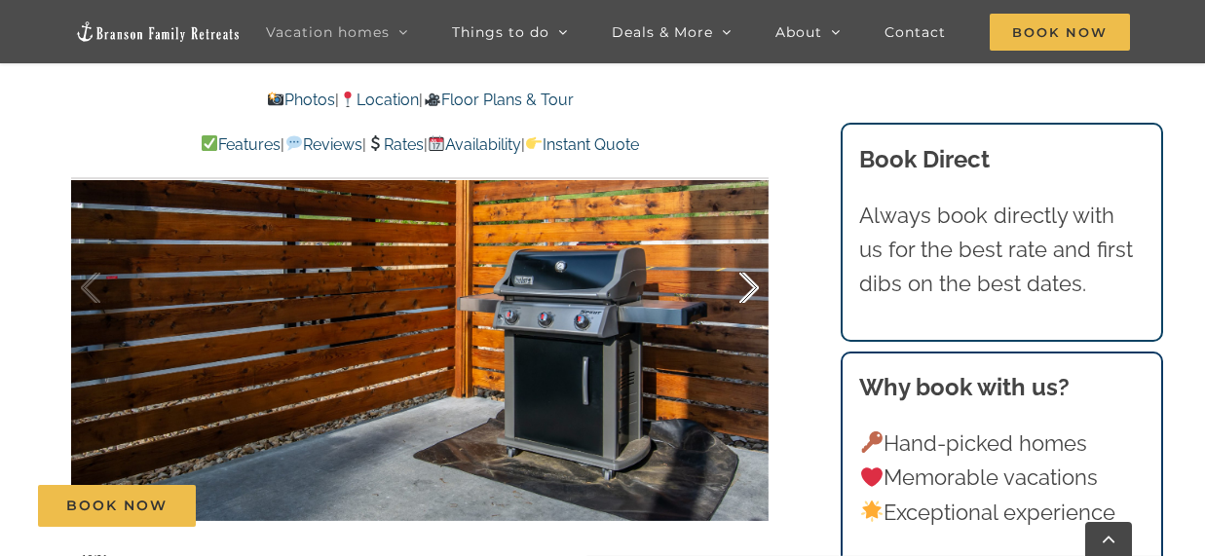
click at [754, 321] on div at bounding box center [729, 288] width 60 height 121
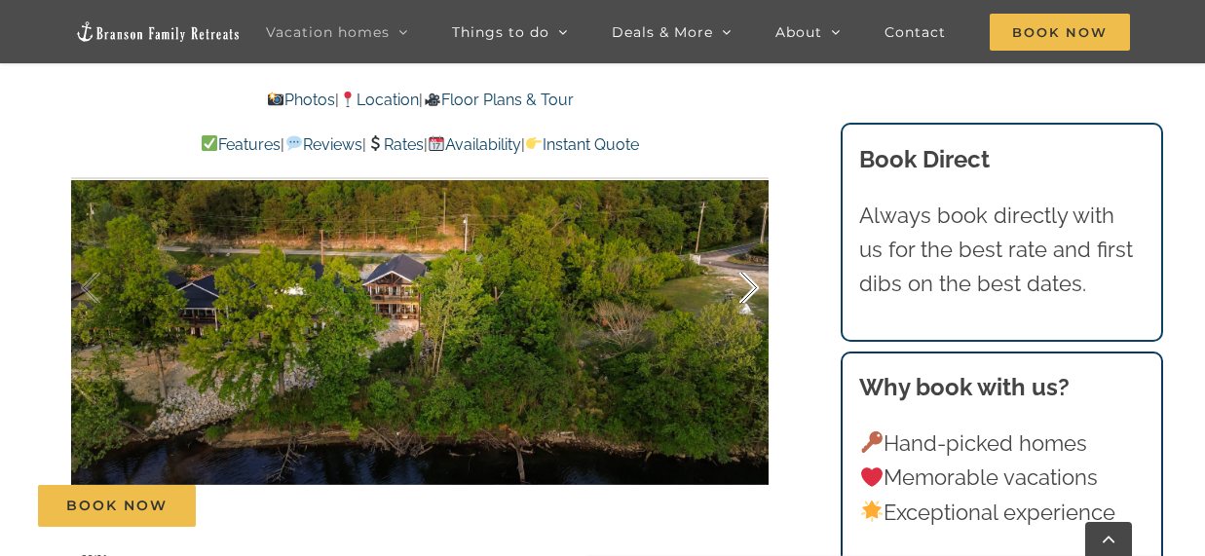
click at [756, 323] on div at bounding box center [729, 288] width 60 height 121
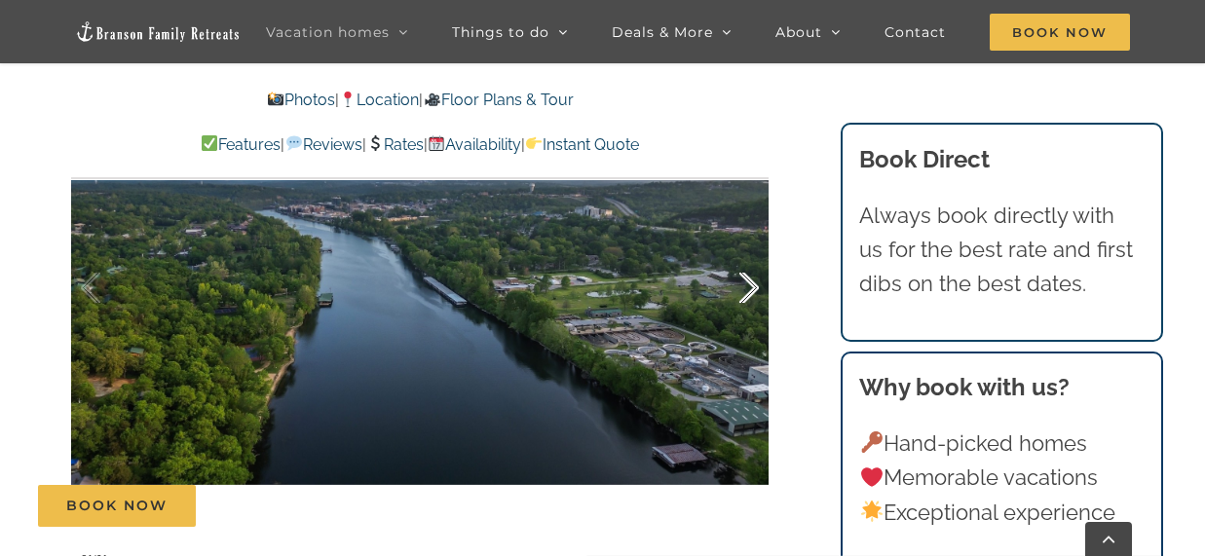
click at [753, 322] on div at bounding box center [729, 288] width 60 height 121
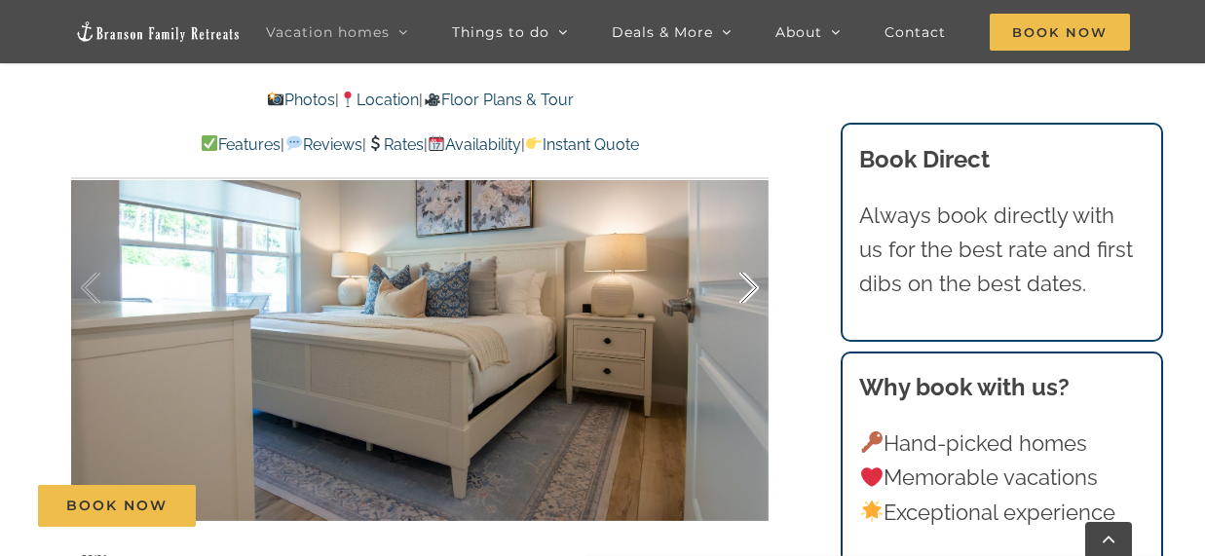
click at [753, 323] on div at bounding box center [729, 288] width 60 height 121
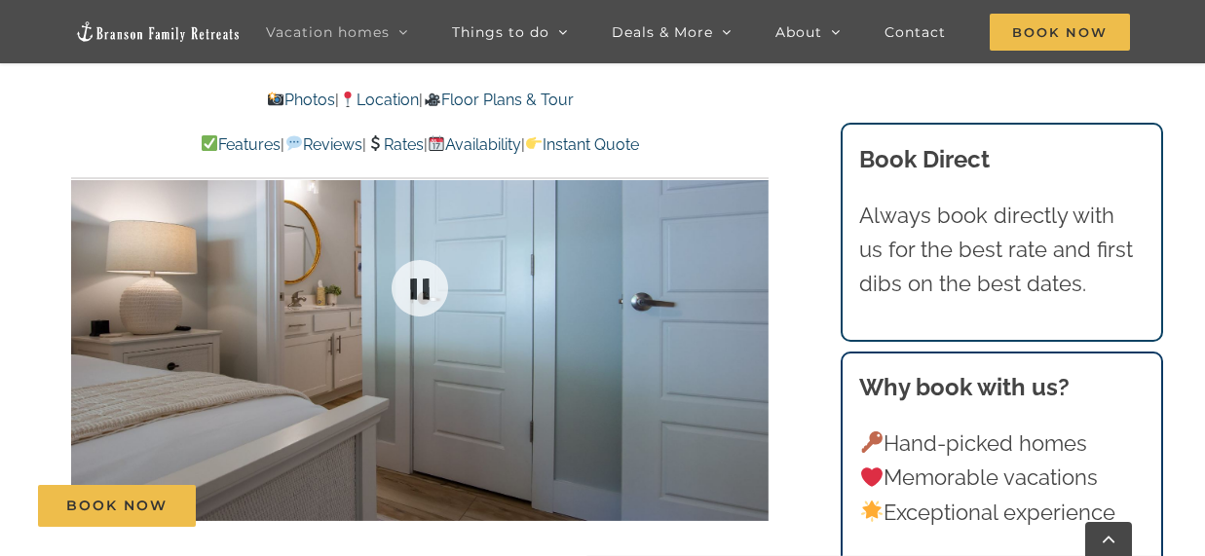
click at [753, 323] on div at bounding box center [420, 288] width 698 height 573
click at [752, 319] on div at bounding box center [729, 288] width 60 height 121
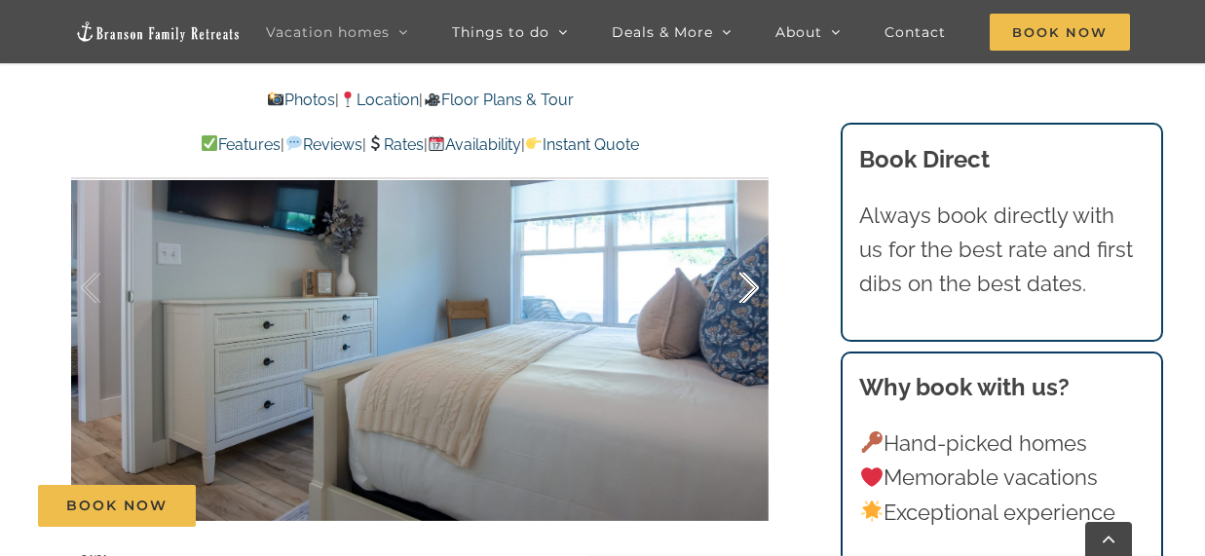
click at [754, 315] on div at bounding box center [729, 288] width 60 height 121
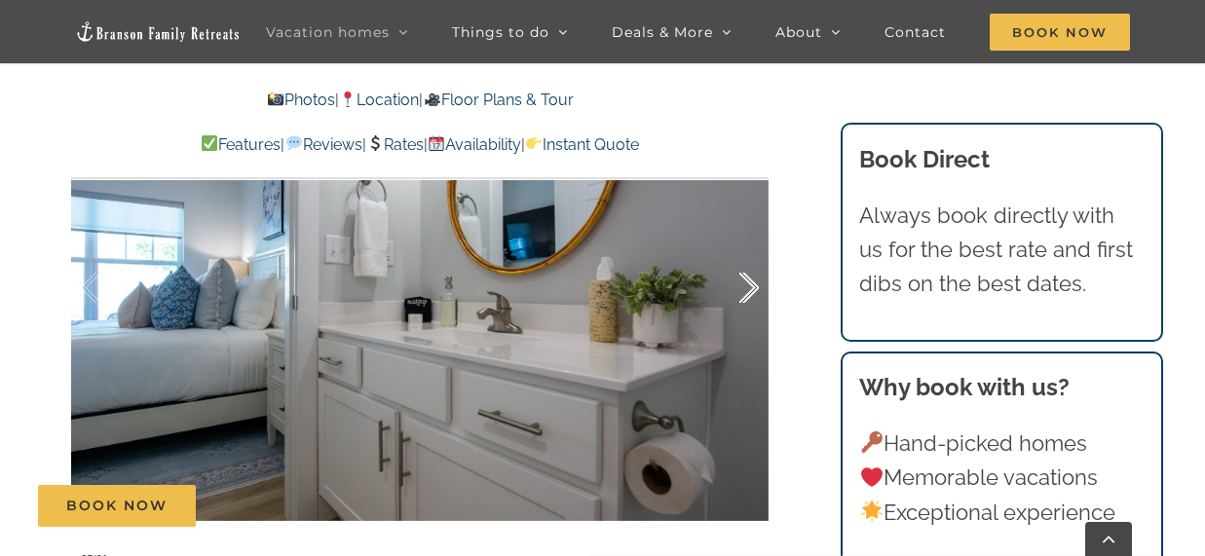
click at [754, 322] on div at bounding box center [729, 288] width 60 height 121
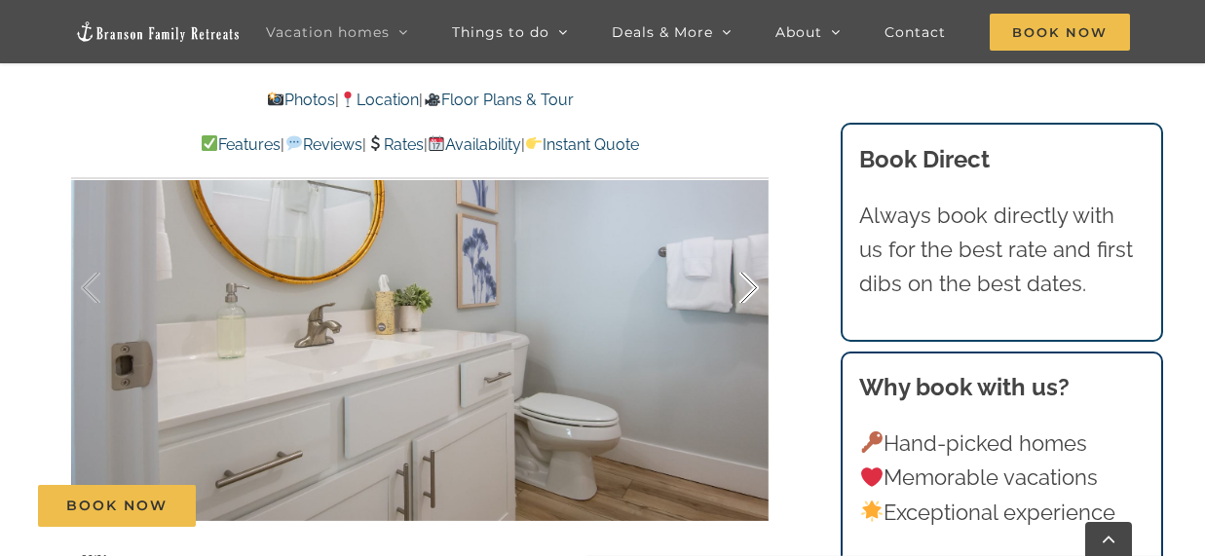
click at [753, 312] on div at bounding box center [729, 288] width 60 height 121
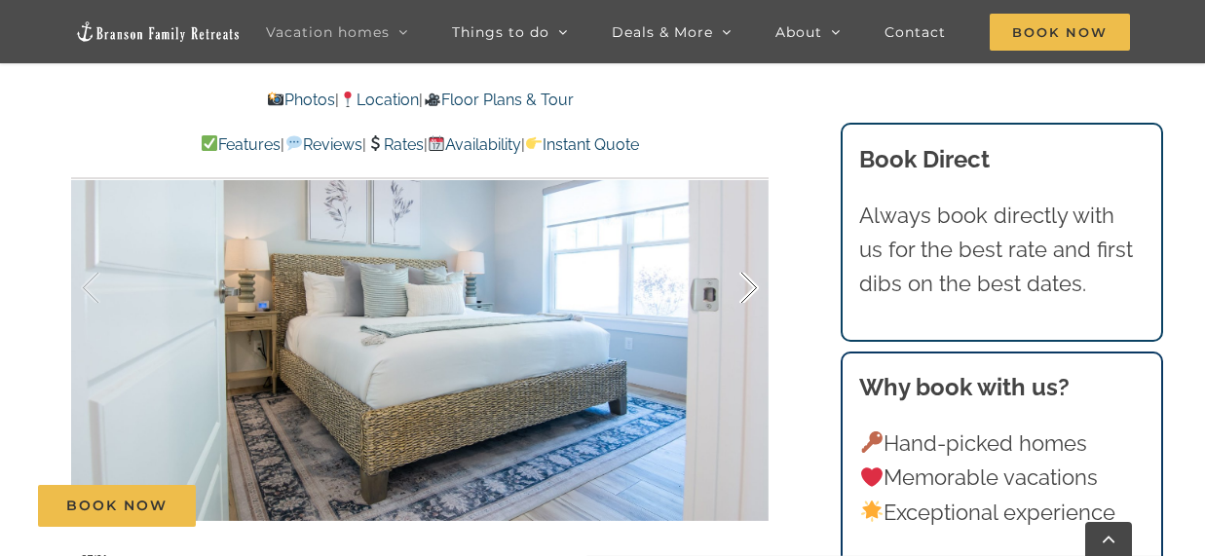
click at [752, 315] on div at bounding box center [729, 288] width 60 height 121
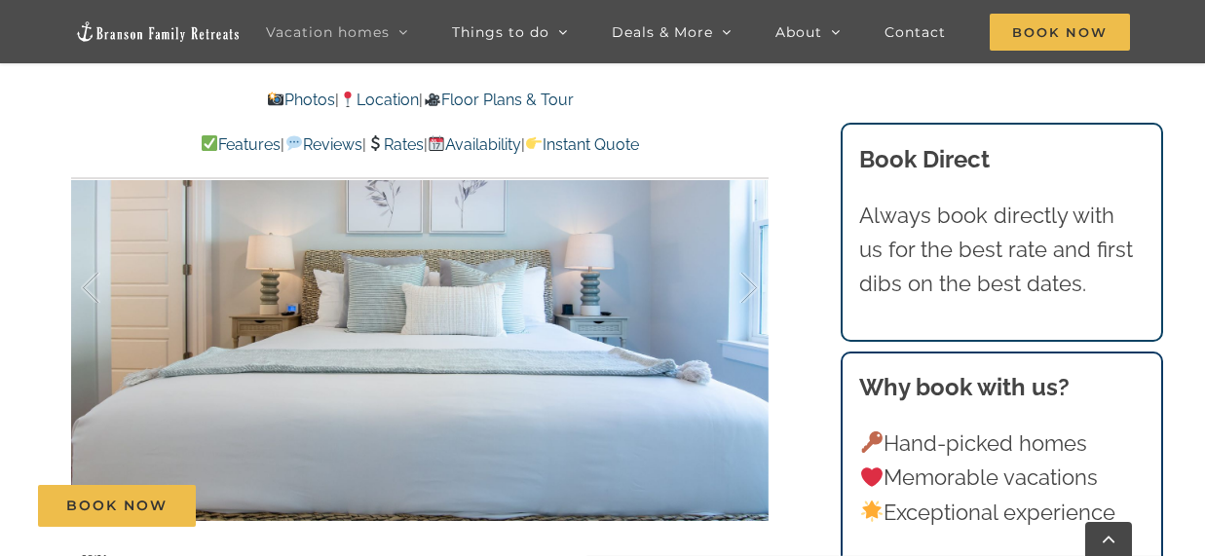
click at [753, 316] on div at bounding box center [729, 288] width 60 height 121
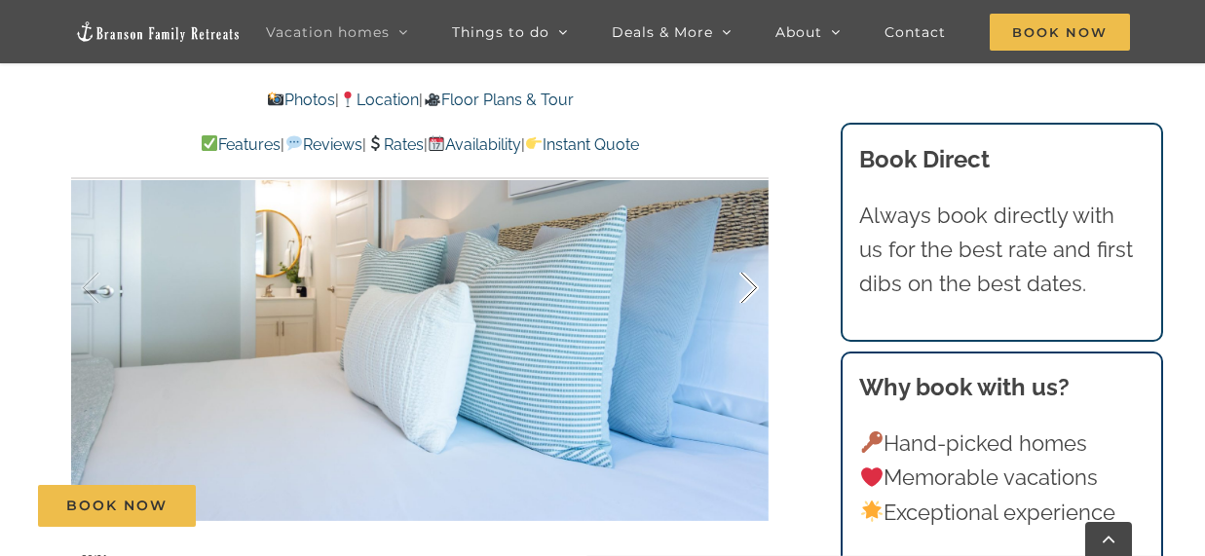
click at [754, 323] on div at bounding box center [729, 288] width 60 height 121
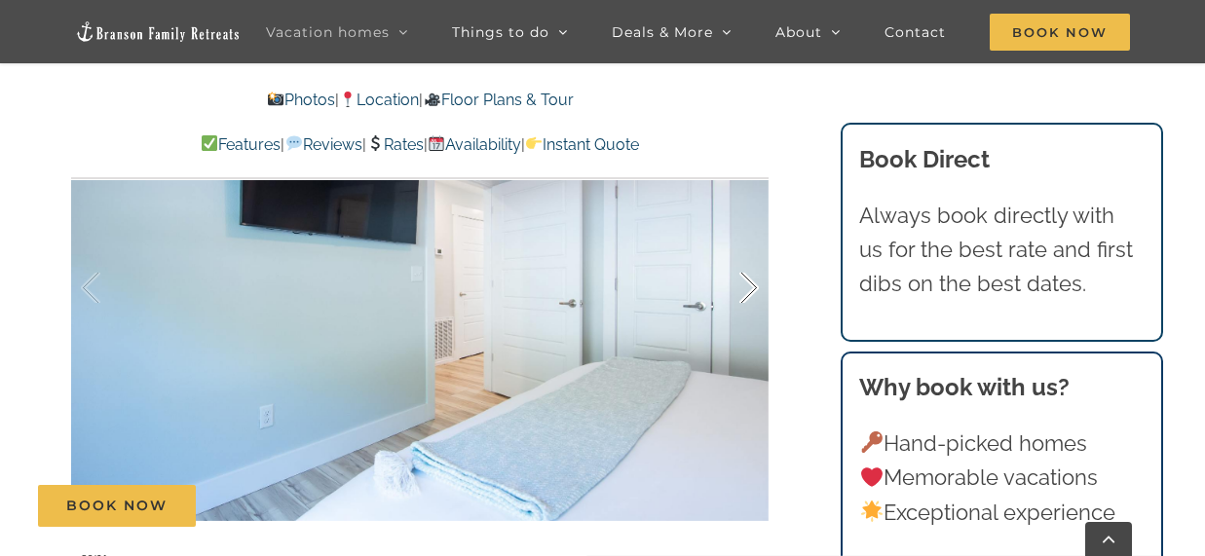
click at [754, 323] on div at bounding box center [729, 288] width 60 height 121
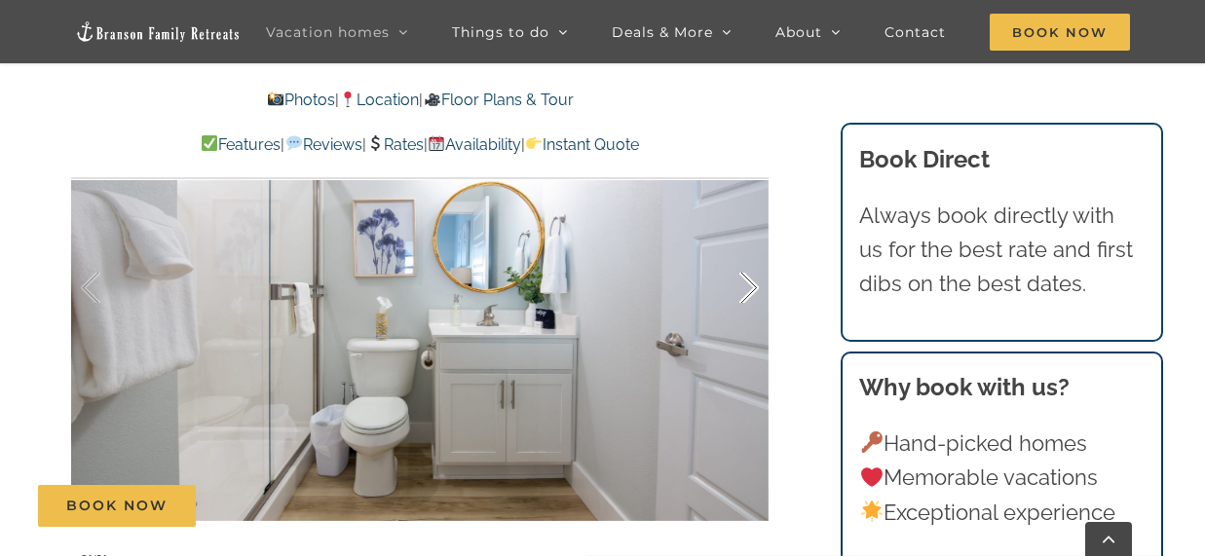
click at [754, 323] on div at bounding box center [729, 288] width 60 height 121
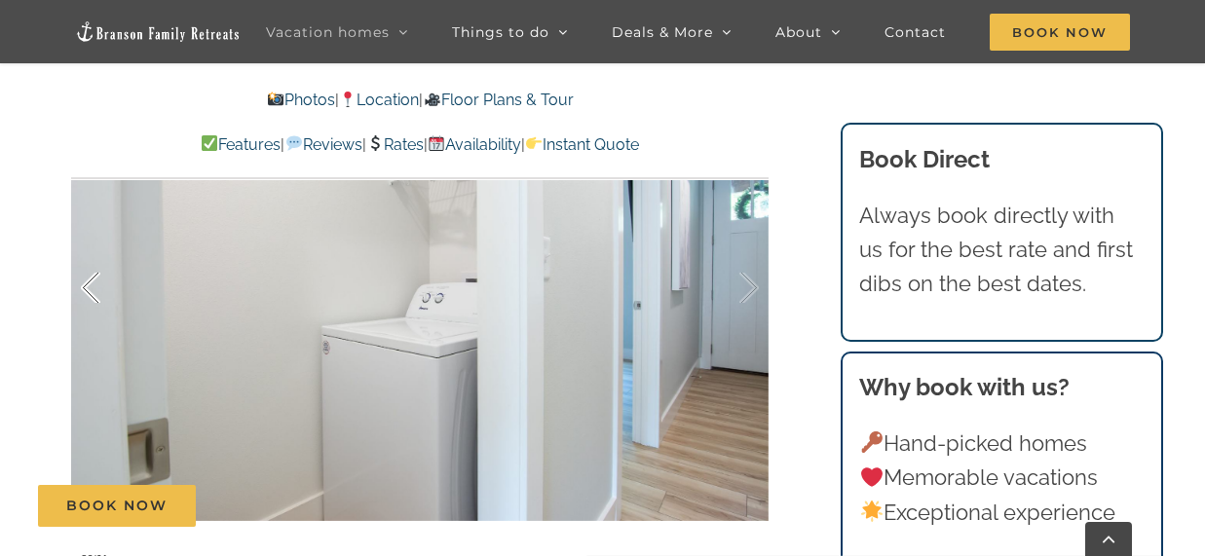
click at [93, 319] on div at bounding box center [111, 288] width 60 height 121
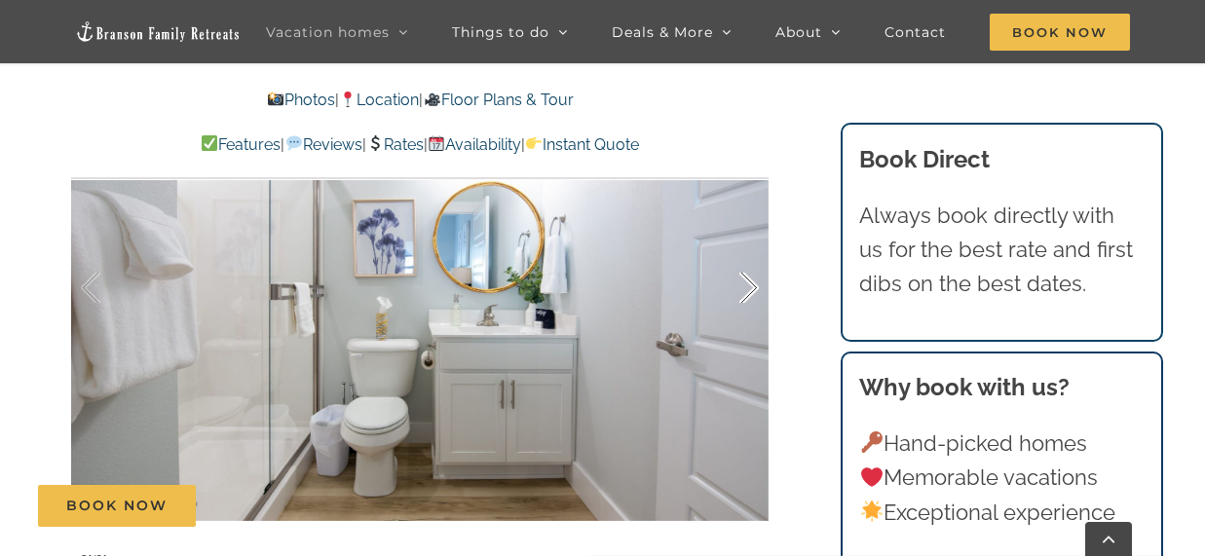
click at [746, 320] on div at bounding box center [729, 288] width 60 height 121
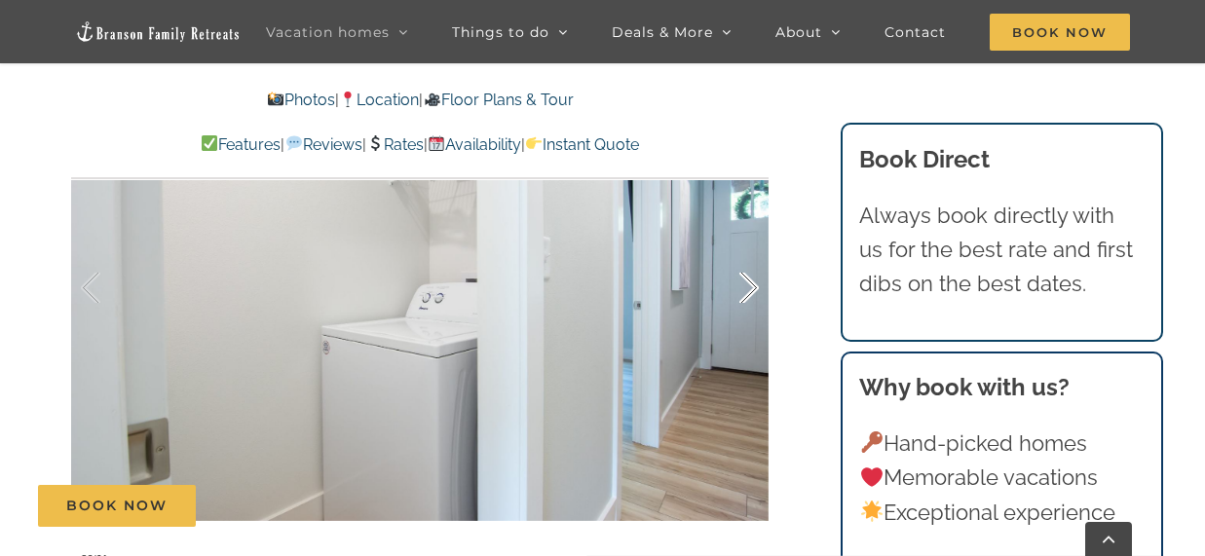
click at [750, 321] on div at bounding box center [729, 288] width 60 height 121
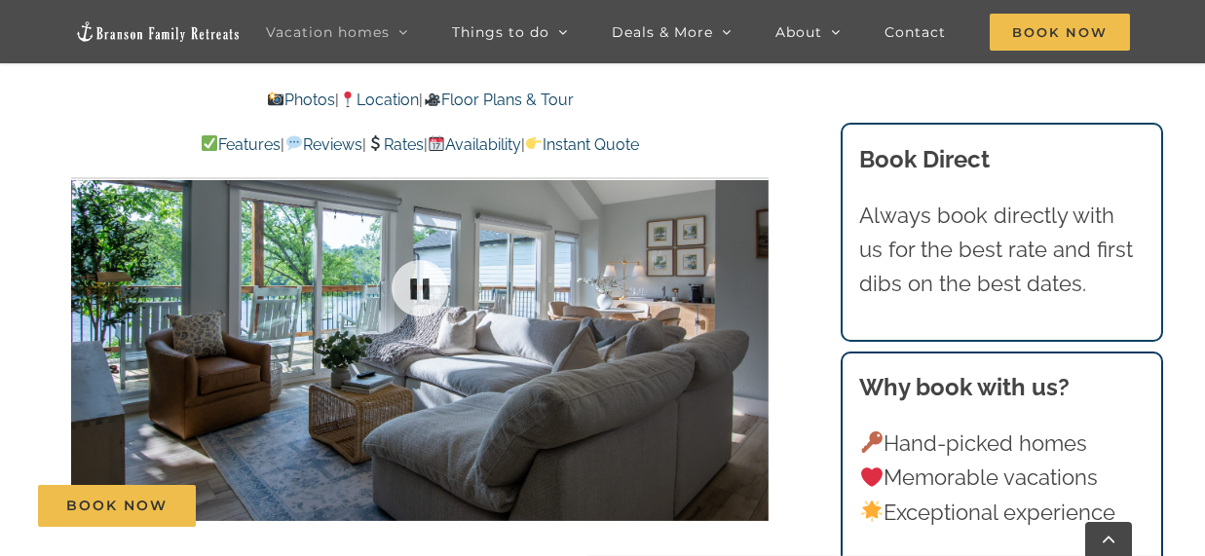
click at [750, 321] on div at bounding box center [420, 288] width 698 height 573
click at [750, 321] on div at bounding box center [729, 288] width 60 height 121
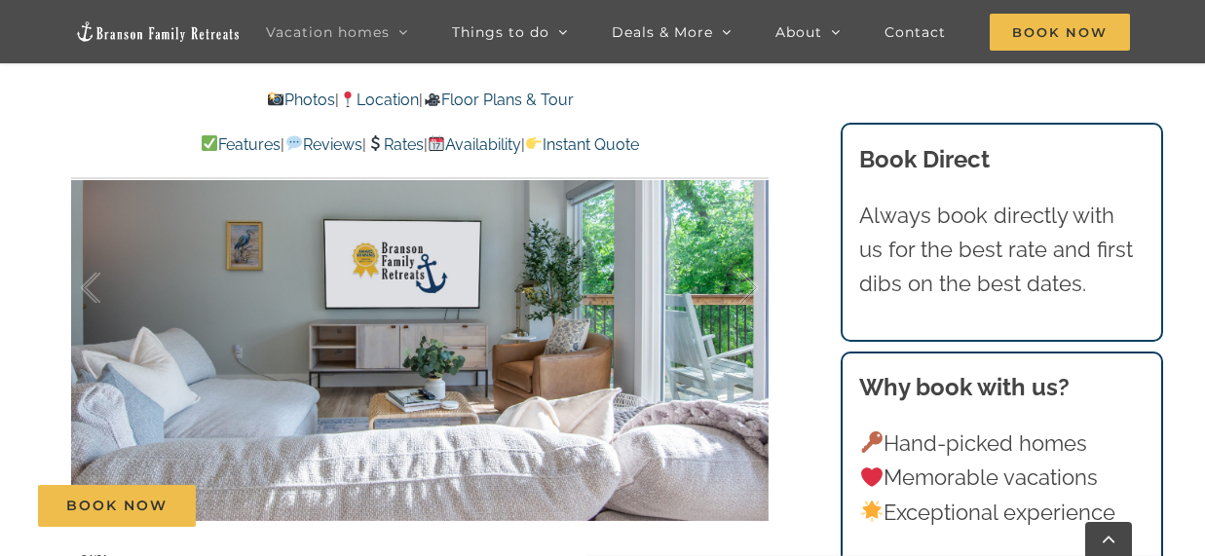
click at [750, 323] on div at bounding box center [729, 288] width 60 height 121
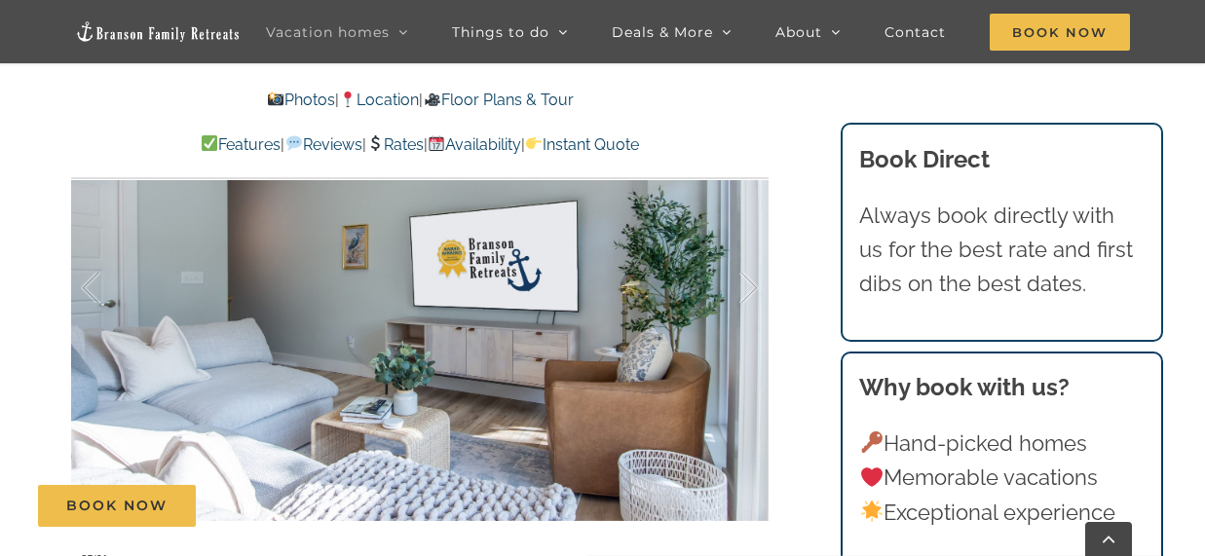
click at [750, 323] on div at bounding box center [729, 288] width 60 height 121
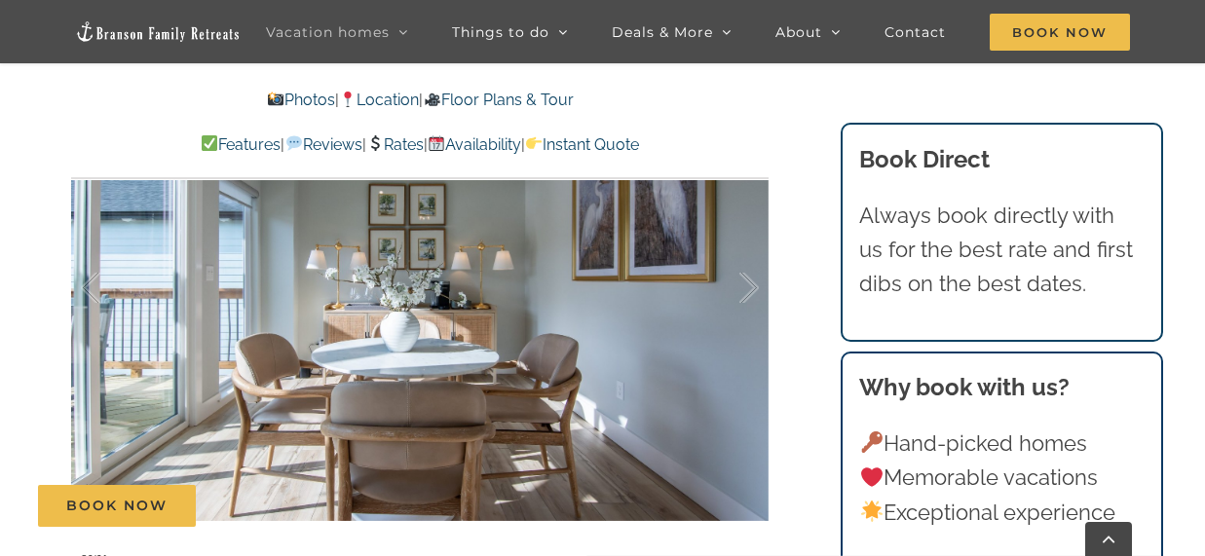
click at [750, 318] on div at bounding box center [729, 288] width 60 height 121
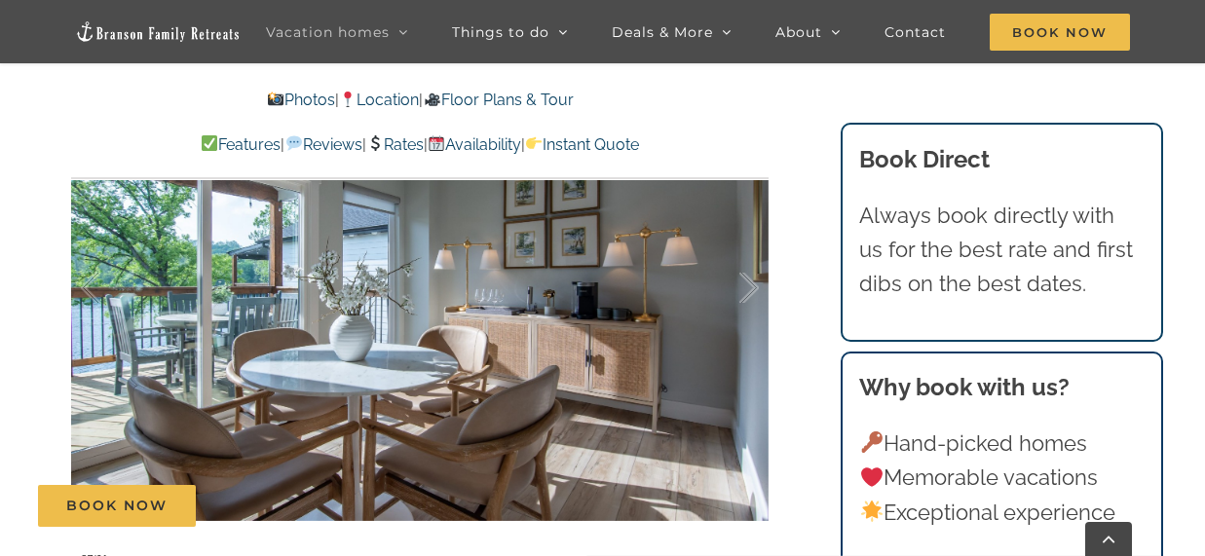
click at [750, 318] on div at bounding box center [729, 288] width 60 height 121
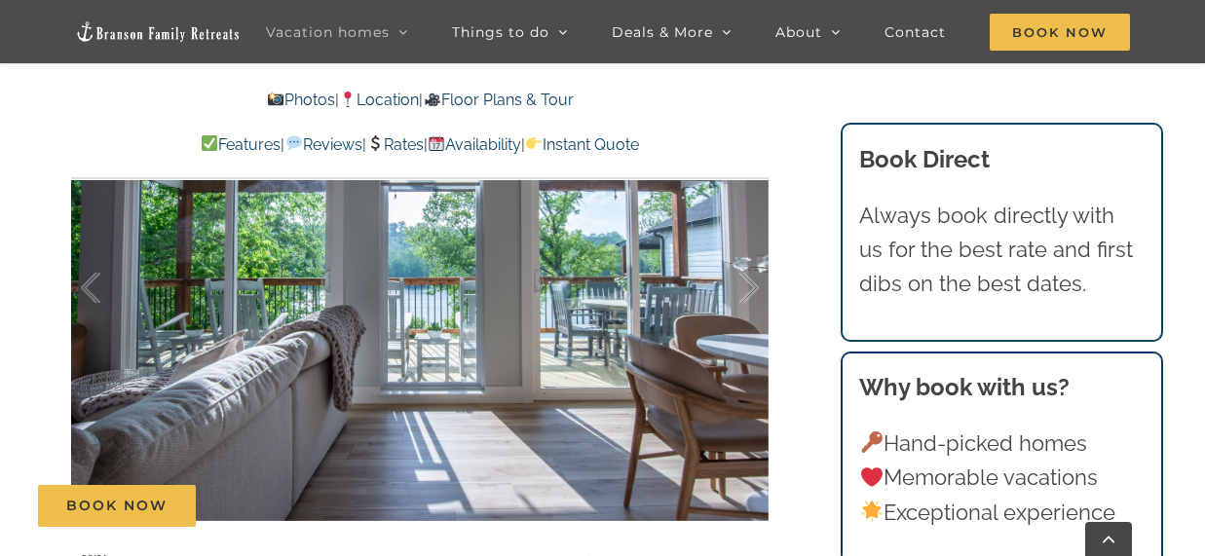
click at [755, 318] on div at bounding box center [729, 288] width 60 height 121
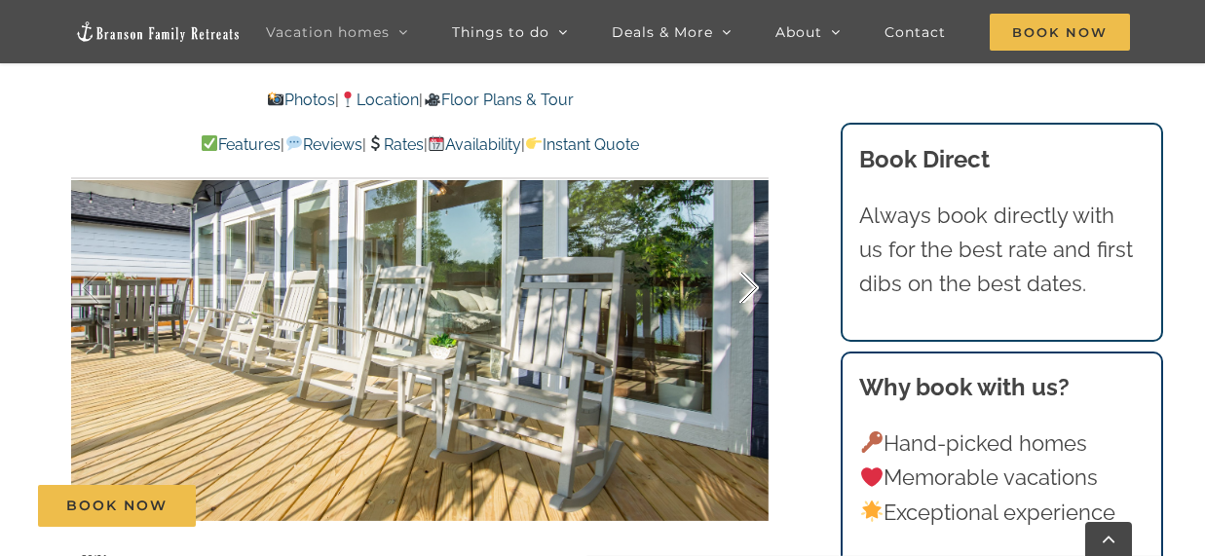
click at [755, 324] on div at bounding box center [729, 288] width 60 height 121
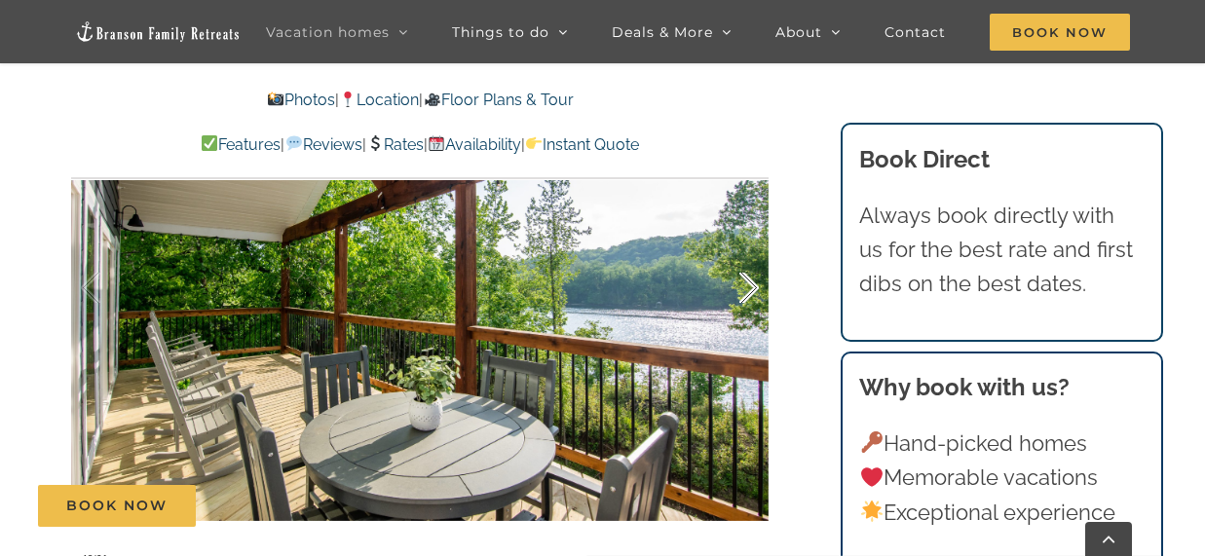
click at [752, 320] on div at bounding box center [729, 288] width 60 height 121
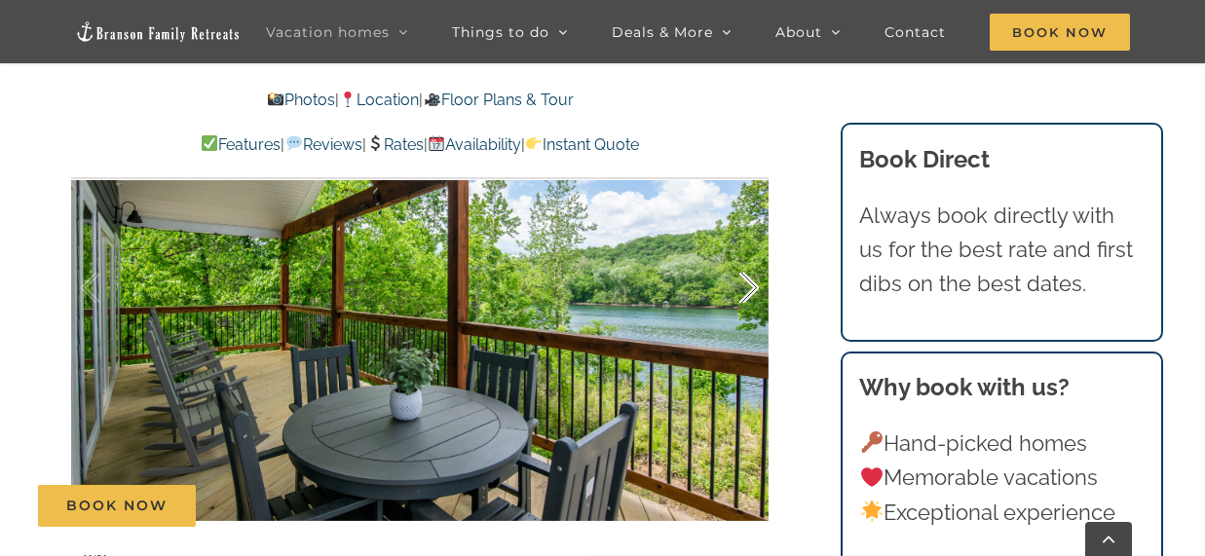
click at [752, 320] on div at bounding box center [729, 288] width 60 height 121
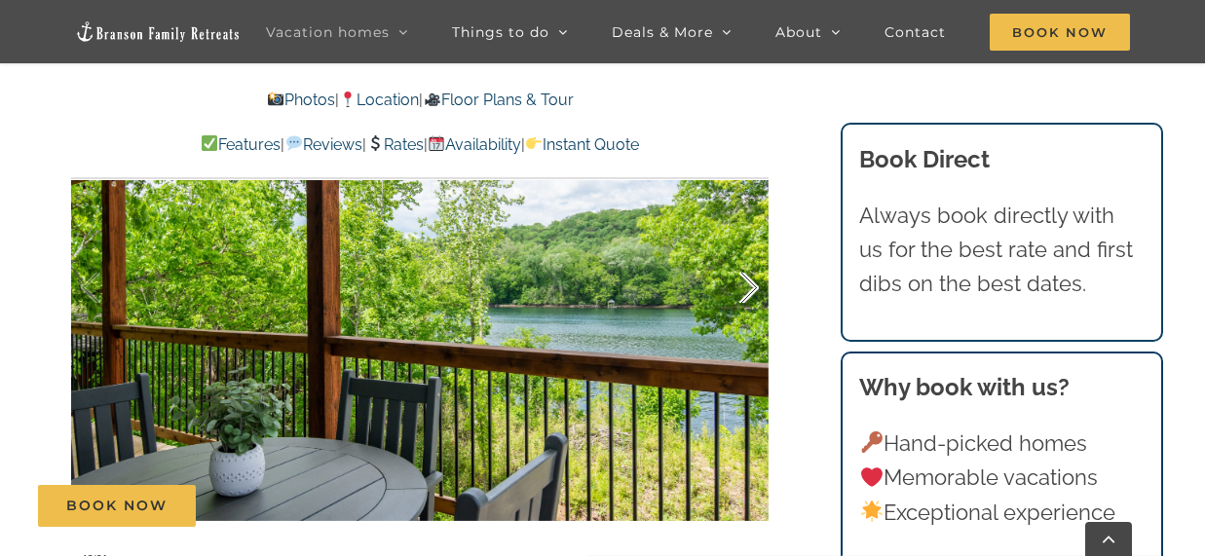
click at [752, 320] on div at bounding box center [729, 288] width 60 height 121
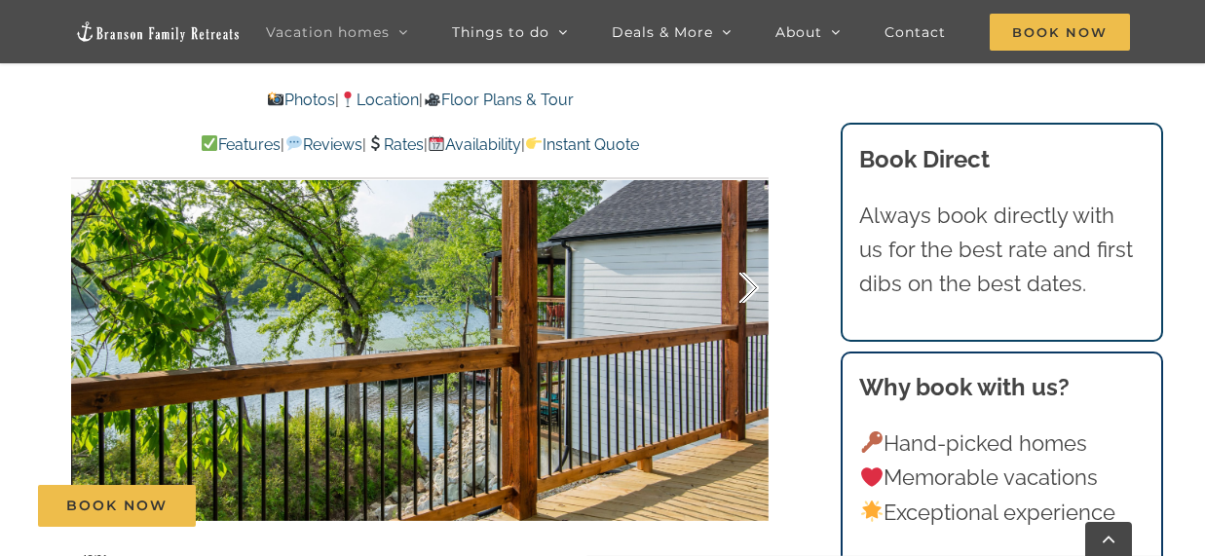
click at [752, 320] on div at bounding box center [729, 288] width 60 height 121
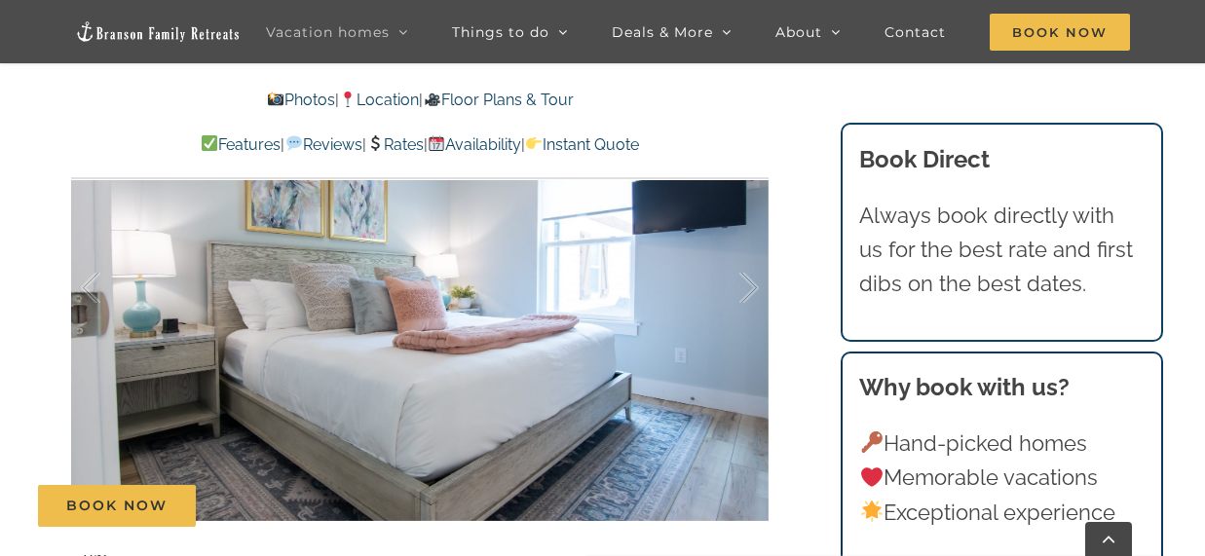
click at [526, 95] on link "Floor Plans & Tour" at bounding box center [498, 100] width 150 height 19
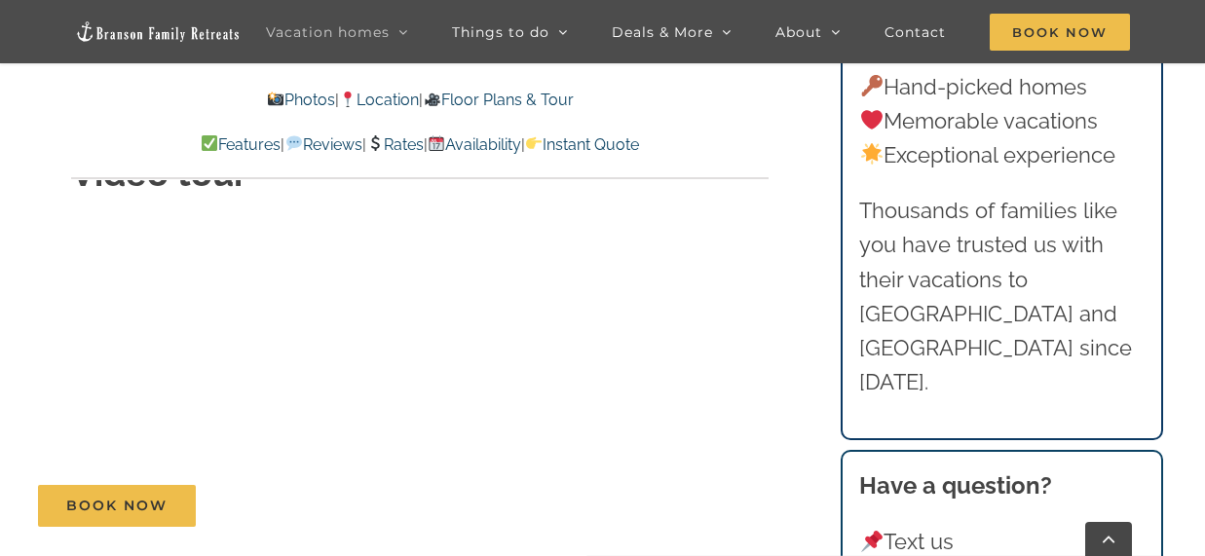
scroll to position [6304, 0]
click at [411, 140] on link "Rates" at bounding box center [394, 144] width 57 height 19
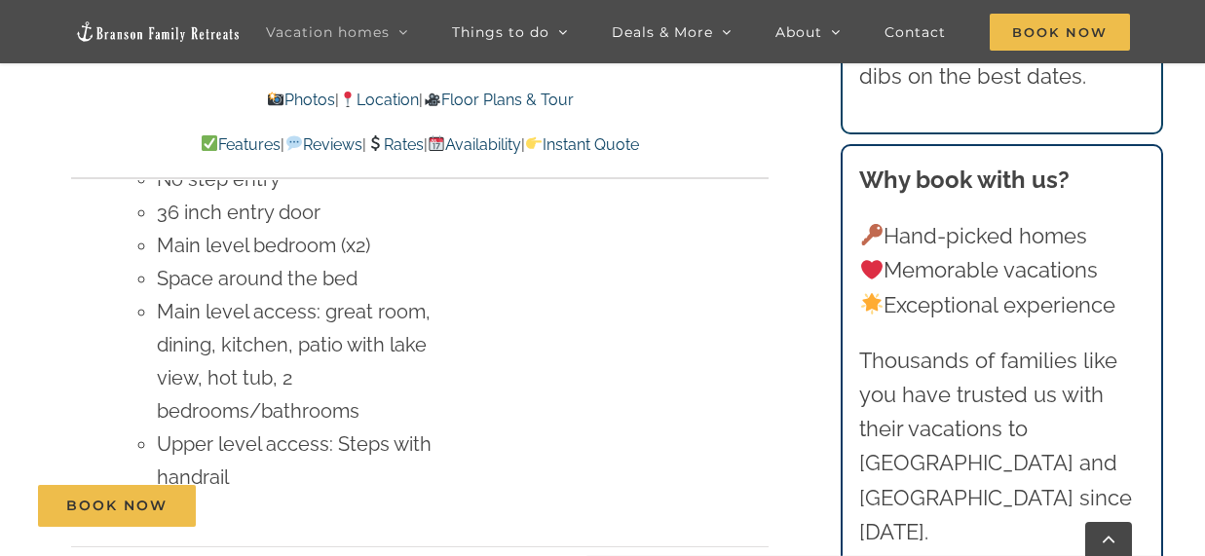
scroll to position [8156, 0]
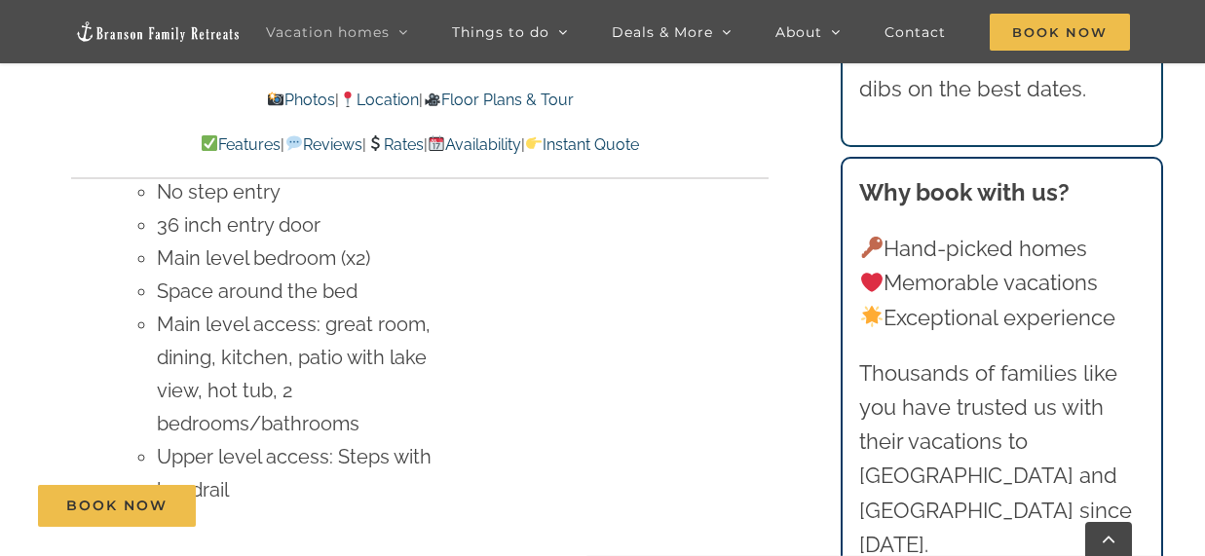
click at [627, 146] on link "Instant Quote" at bounding box center [582, 144] width 114 height 19
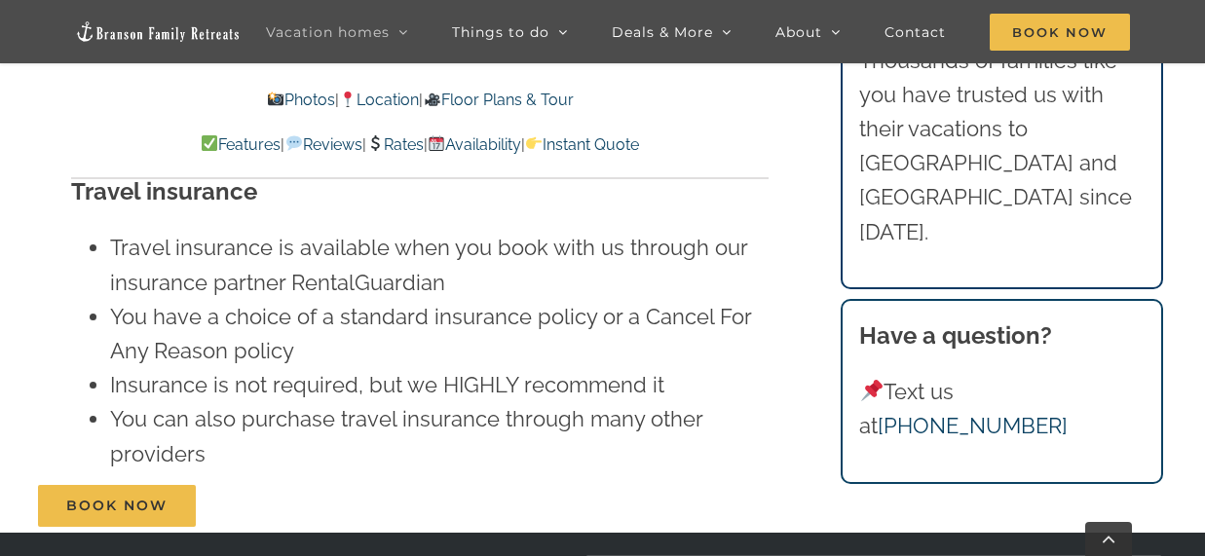
scroll to position [12450, 0]
